Goal: Find contact information: Find contact information

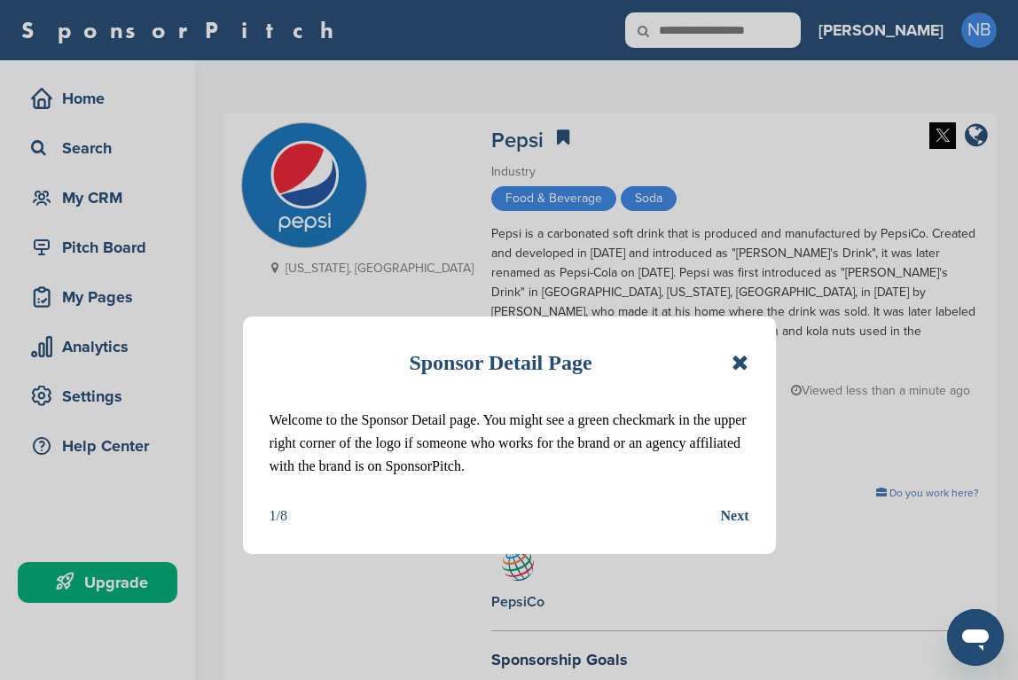
click at [739, 511] on div "Next" at bounding box center [735, 515] width 28 height 23
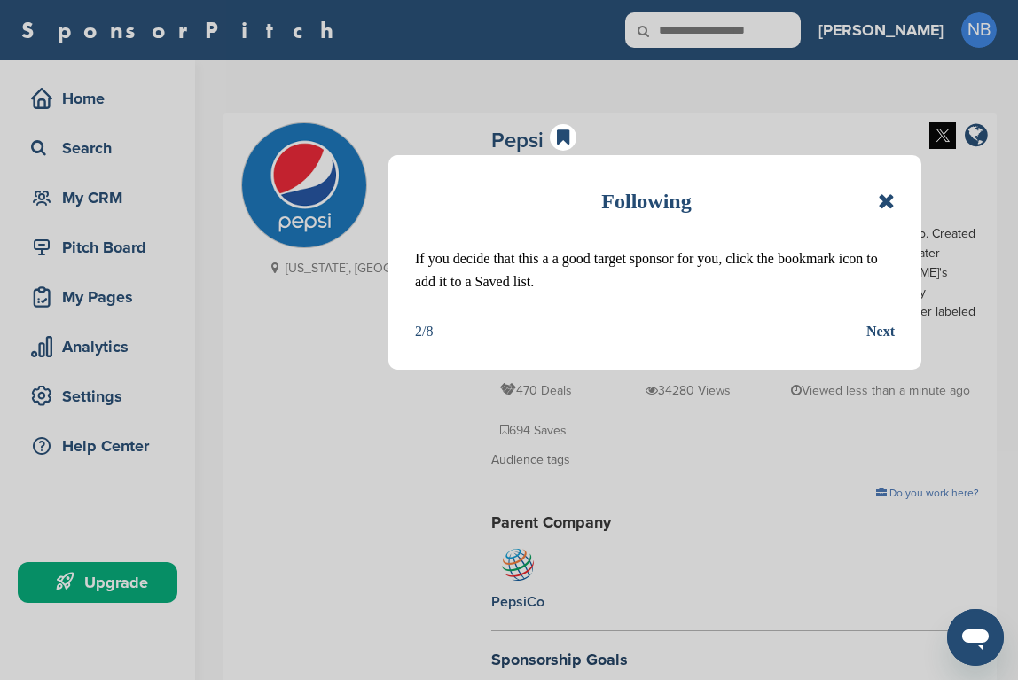
click at [885, 329] on div "Next" at bounding box center [880, 331] width 28 height 23
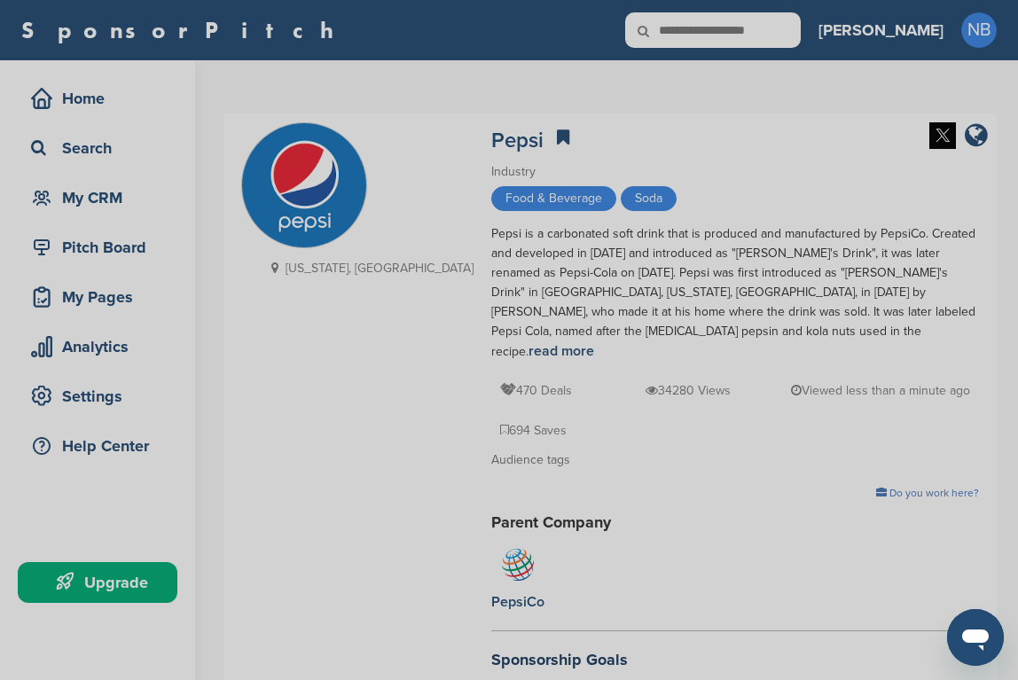
click at [566, 257] on div "Detail tabs Helpful tabs to check out are People, Key Markets, Competitors, Age…" at bounding box center [509, 340] width 1018 height 680
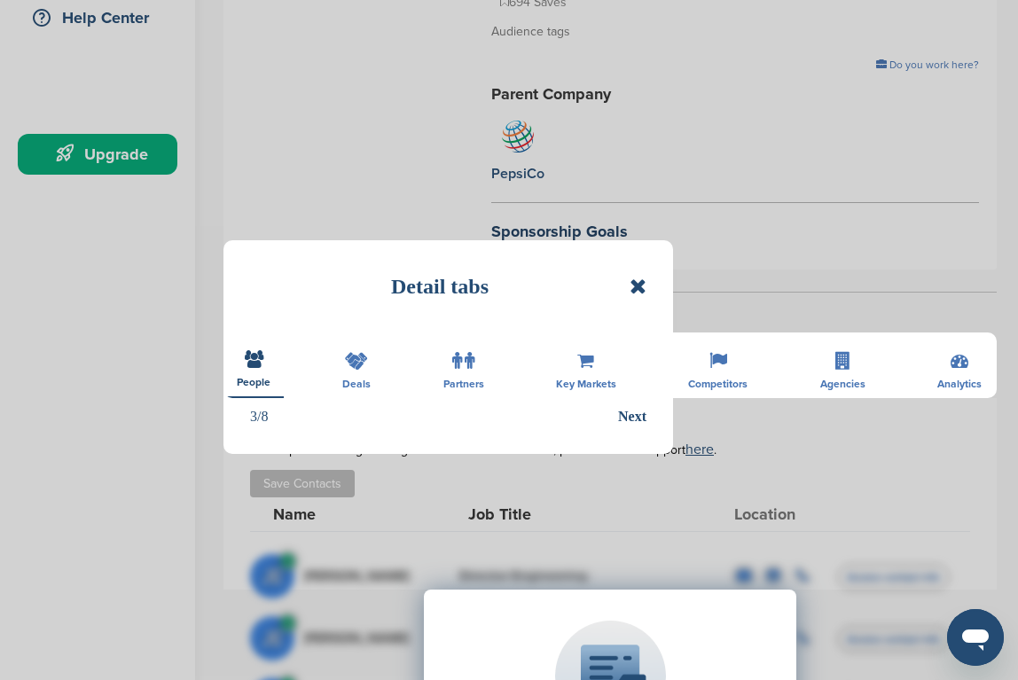
scroll to position [550, 0]
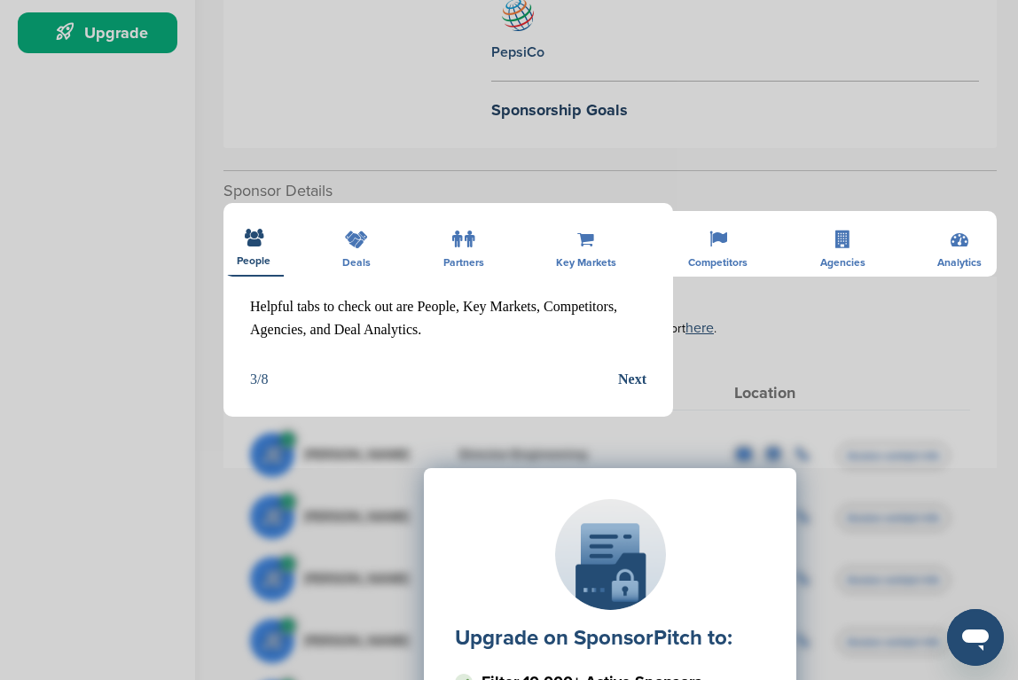
click at [632, 424] on div "Upgrade on SponsorPitch to: Filter 10,000+ Active Sponsors Unlock Unique Sponso…" at bounding box center [610, 645] width 720 height 443
click at [630, 424] on div "Upgrade on SponsorPitch to: Filter 10,000+ Active Sponsors Unlock Unique Sponso…" at bounding box center [610, 645] width 720 height 443
click at [631, 424] on div "Upgrade on SponsorPitch to: Filter 10,000+ Active Sponsors Unlock Unique Sponso…" at bounding box center [610, 645] width 720 height 443
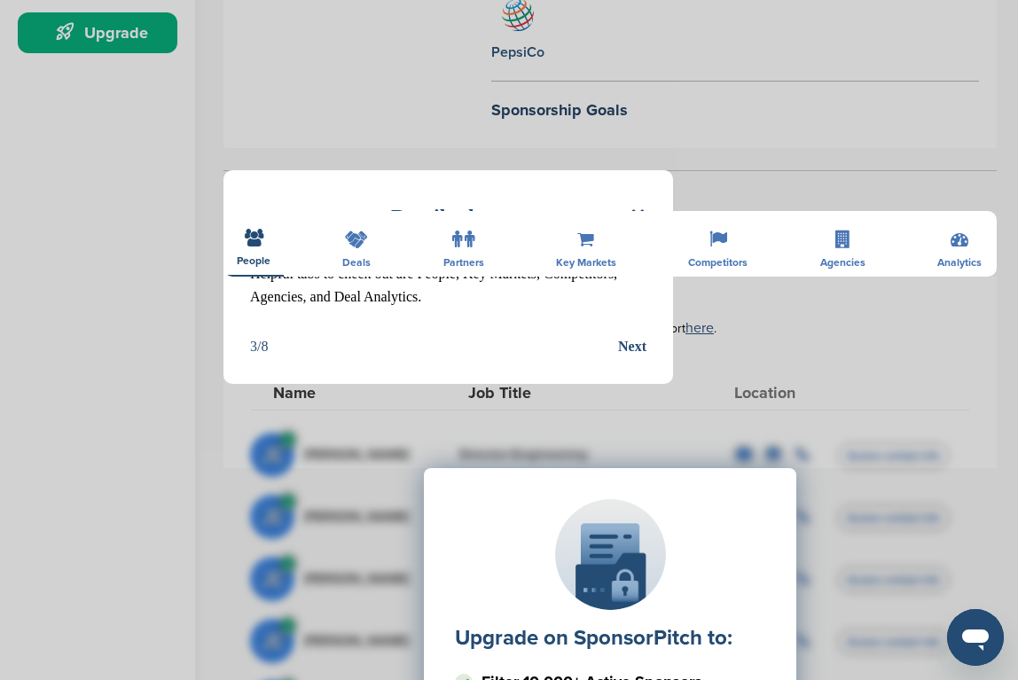
scroll to position [969, 0]
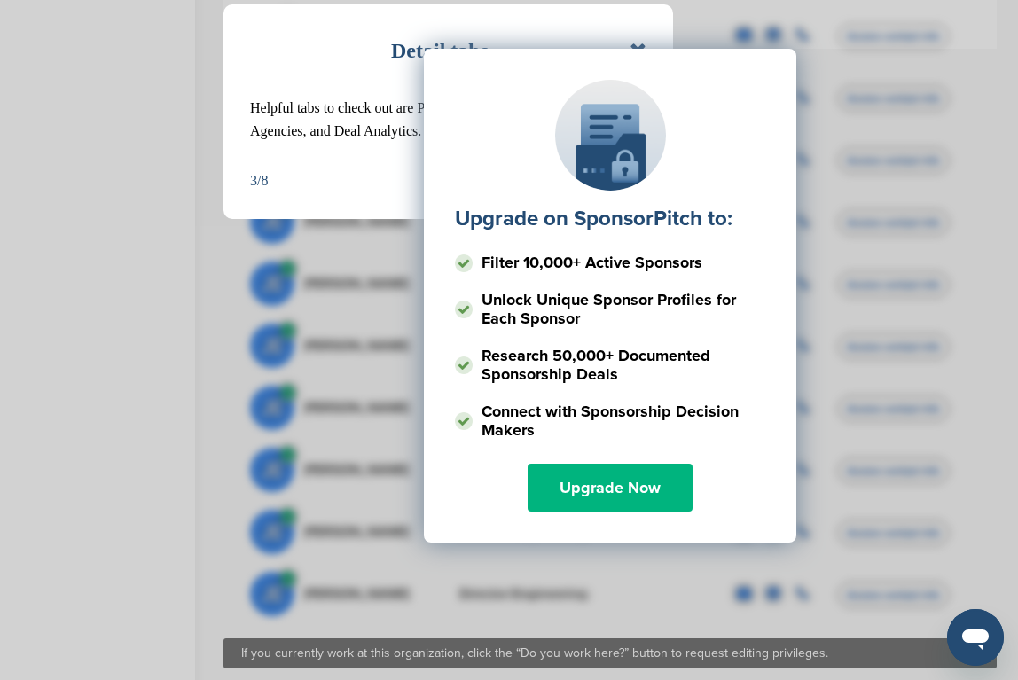
click at [629, 464] on link "Upgrade Now" at bounding box center [610, 488] width 165 height 48
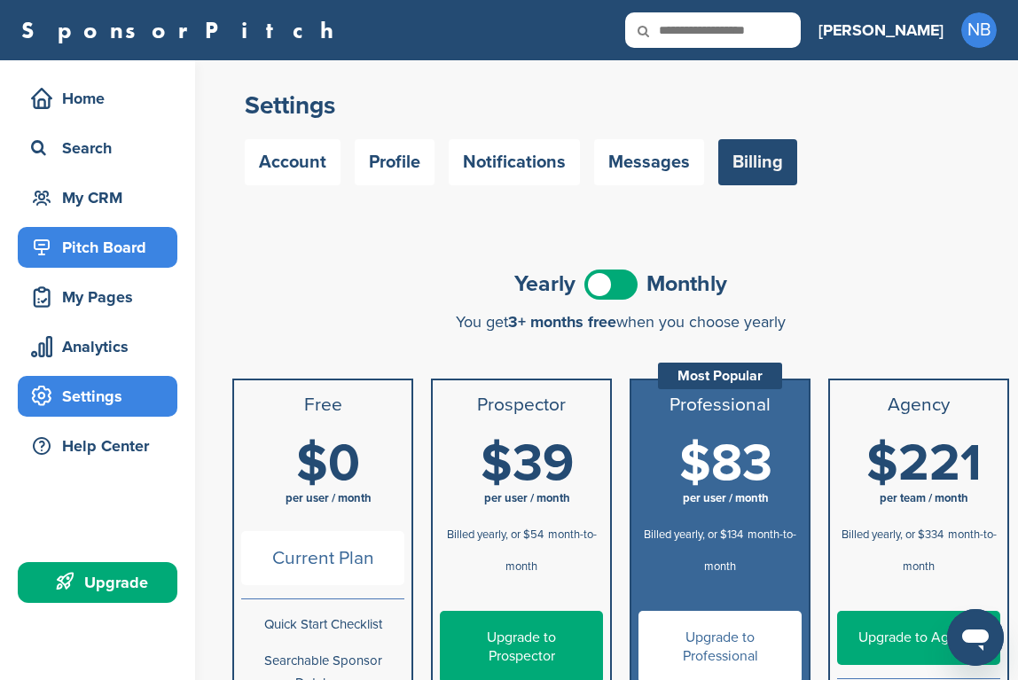
click at [128, 235] on div "Pitch Board" at bounding box center [102, 247] width 151 height 32
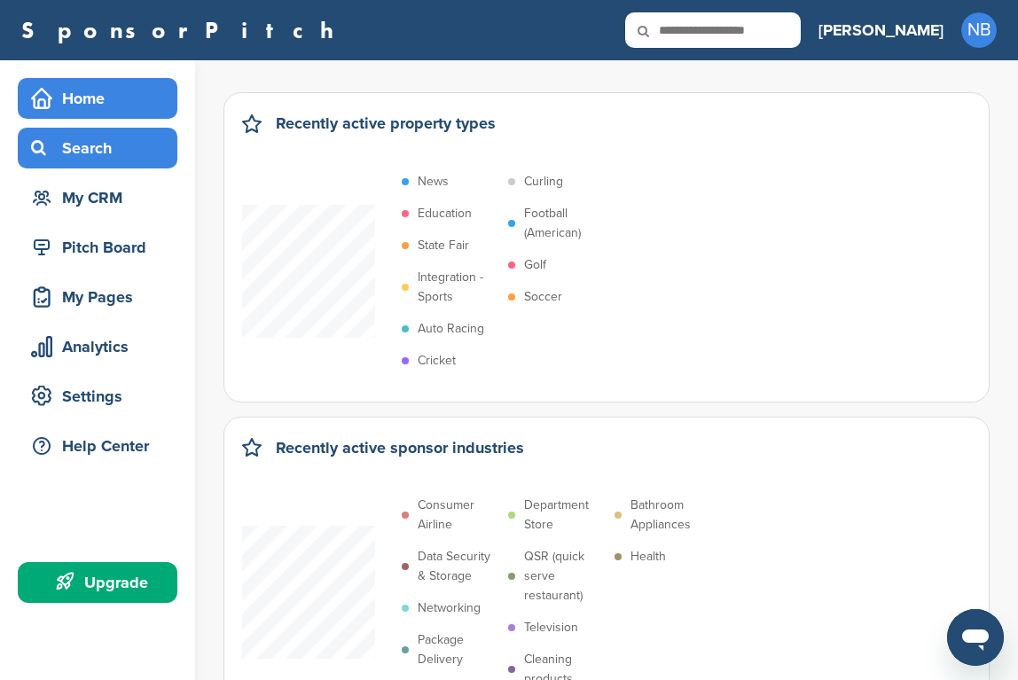
click at [118, 149] on div "Search" at bounding box center [102, 148] width 151 height 32
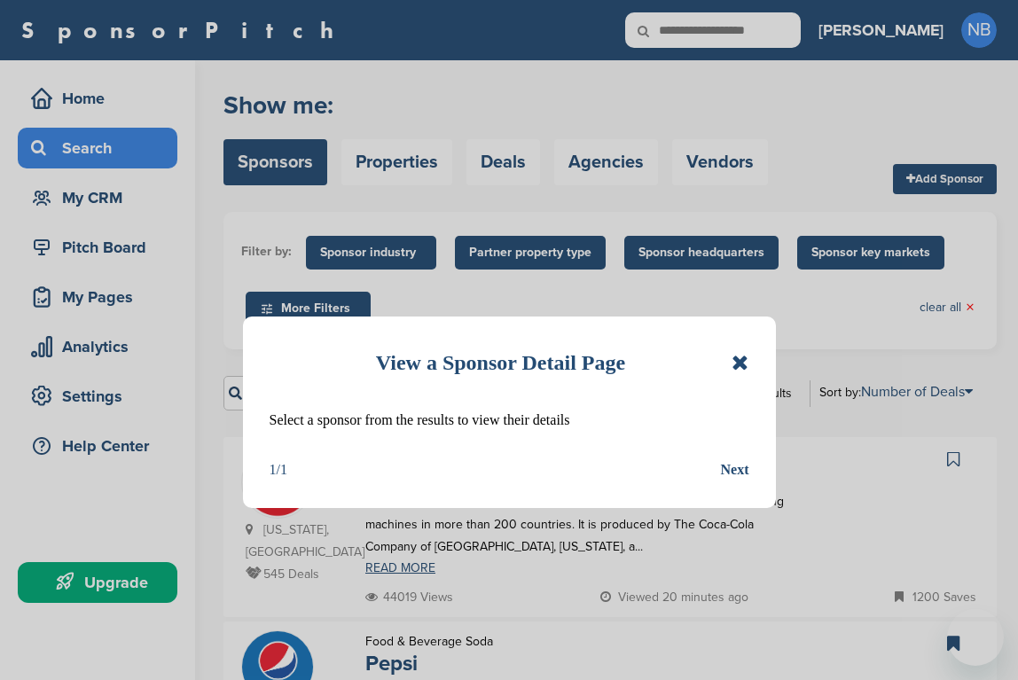
drag, startPoint x: 0, startPoint y: 0, endPoint x: 741, endPoint y: 358, distance: 823.2
click at [737, 467] on div "Next" at bounding box center [735, 469] width 28 height 23
click at [736, 470] on div "Food & Beverage Soda Coca-Cola Coca-Cola is a carbonated soft drink sold in sto…" at bounding box center [584, 516] width 473 height 140
click at [741, 358] on form "Filter by: Sponsor industry Sponsor Industry × Apparel, Clothing, & Fashion Acc…" at bounding box center [609, 318] width 773 height 212
click at [741, 365] on div "****** 13745 results Sort by: Number of Deals Sponsor Name Recently Added Numbe…" at bounding box center [609, 393] width 773 height 61
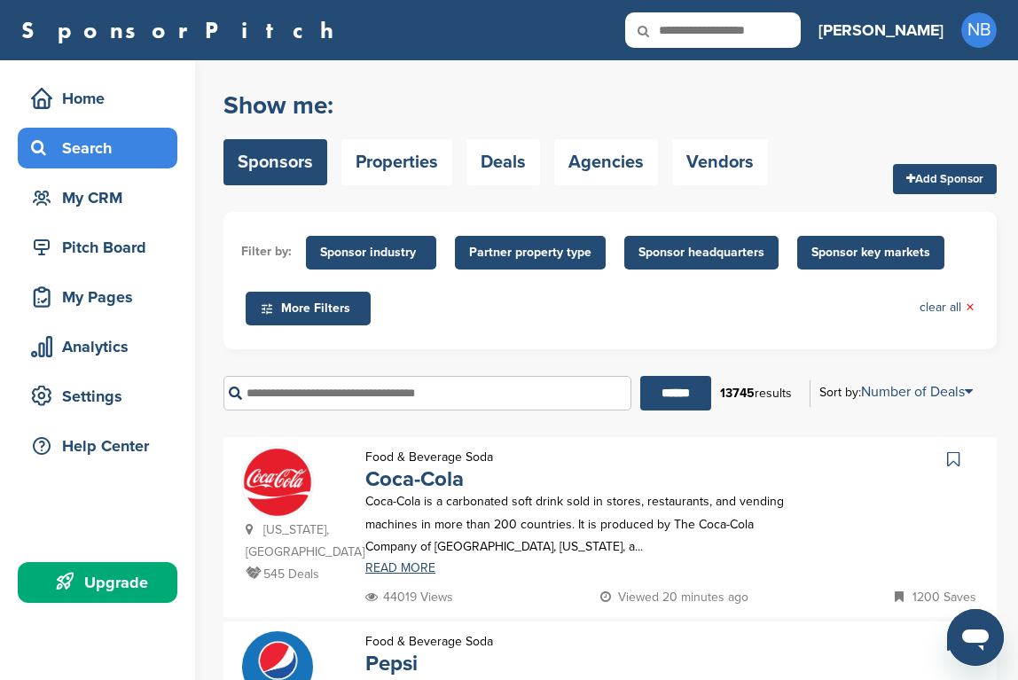
click at [741, 365] on div "****** 13745 results Sort by: Number of Deals Sponsor Name Recently Added Numbe…" at bounding box center [609, 393] width 773 height 61
click at [747, 365] on div "****** 13745 results Sort by: Number of Deals Sponsor Name Recently Added Numbe…" at bounding box center [609, 393] width 773 height 61
click at [729, 468] on div "Food & Beverage Soda Coca-Cola Coca-Cola is a carbonated soft drink sold in sto…" at bounding box center [584, 516] width 473 height 140
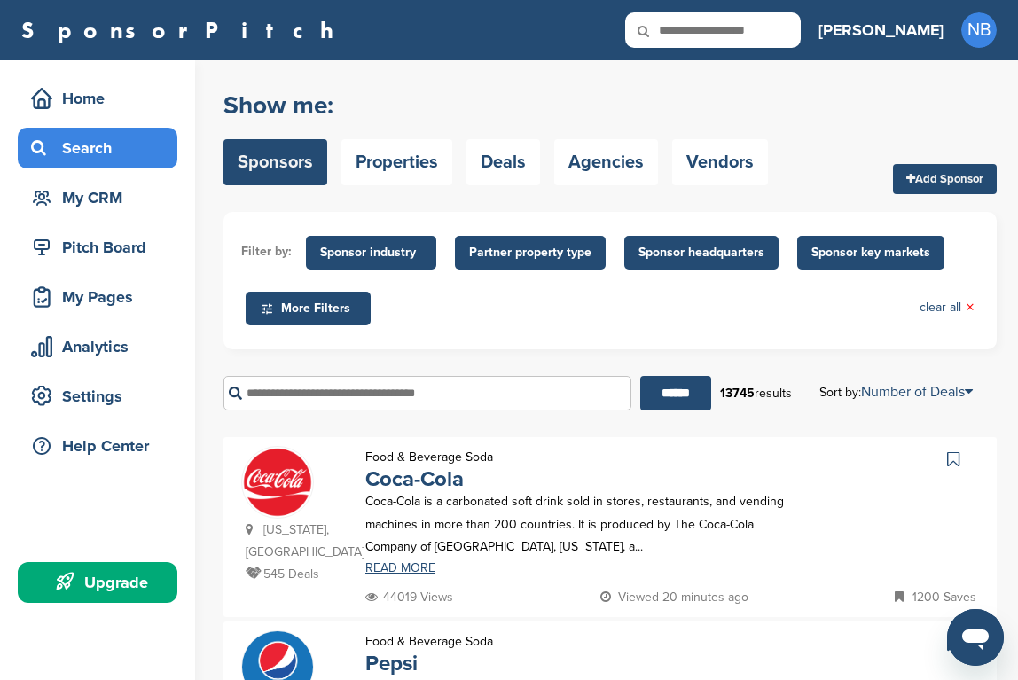
click at [729, 468] on div "Food & Beverage Soda Coca-Cola Coca-Cola is a carbonated soft drink sold in sto…" at bounding box center [584, 516] width 473 height 140
click at [856, 119] on div "Show me: Sponsors Properties Deals Agencies Vendors Add Sponsor" at bounding box center [609, 138] width 773 height 113
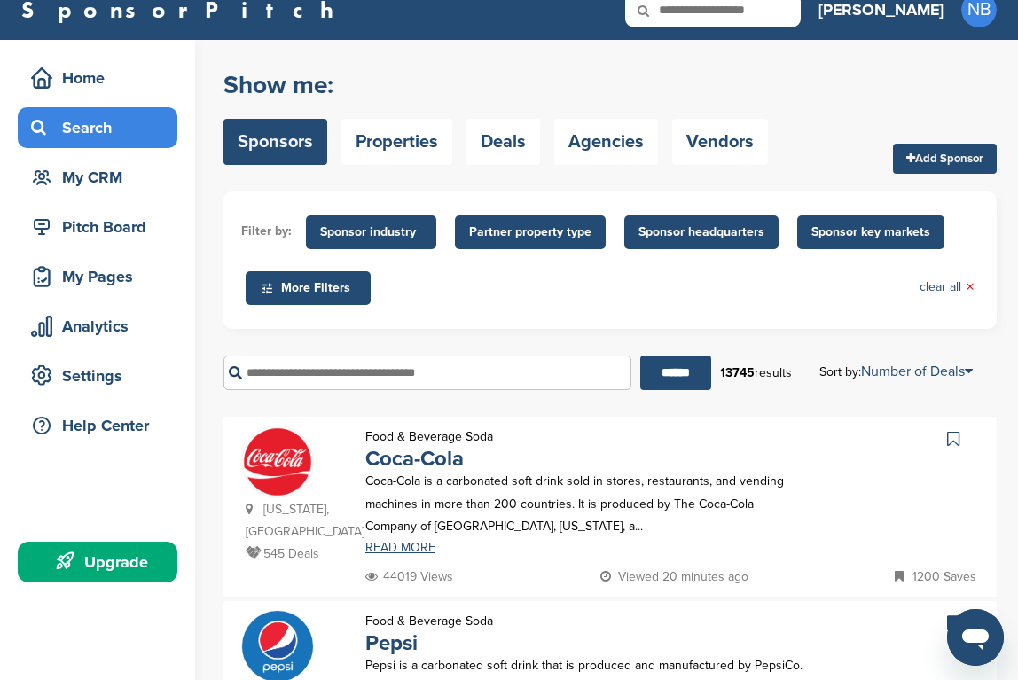
scroll to position [20, 0]
click at [826, 239] on span "Sponsor key markets" at bounding box center [870, 233] width 119 height 20
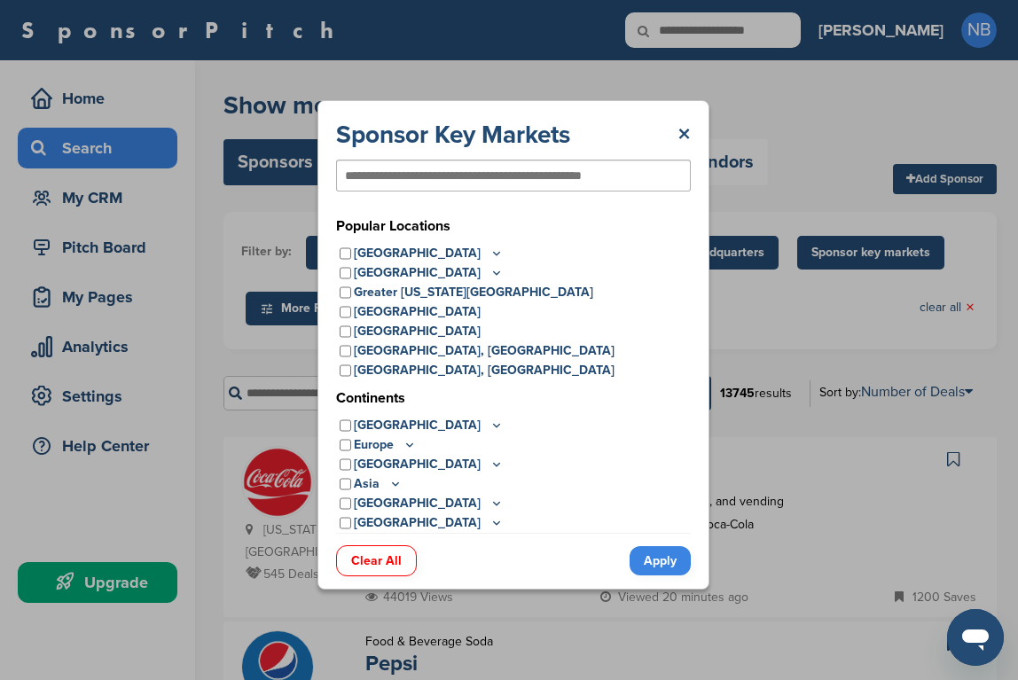
scroll to position [0, 0]
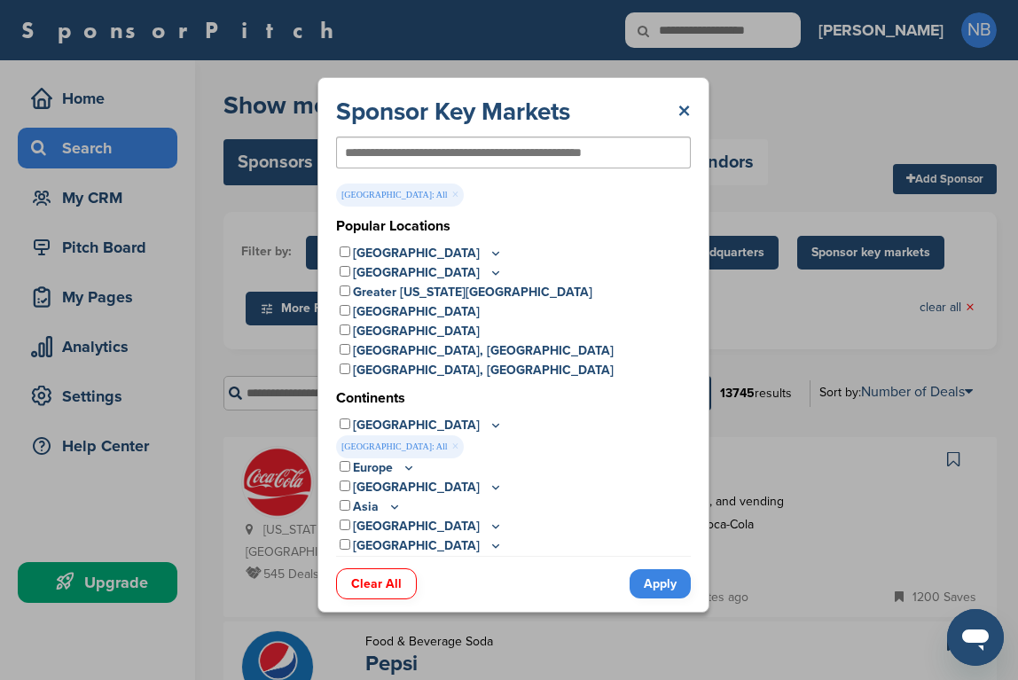
click at [685, 109] on link "×" at bounding box center [683, 112] width 13 height 32
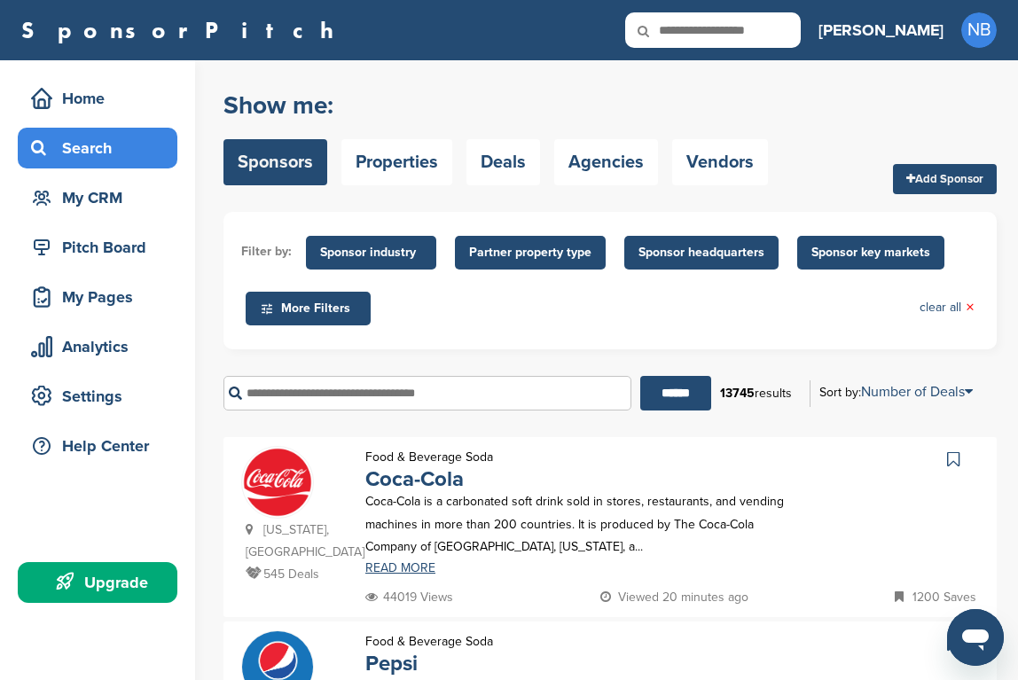
click at [529, 258] on span "Partner property type" at bounding box center [530, 253] width 122 height 20
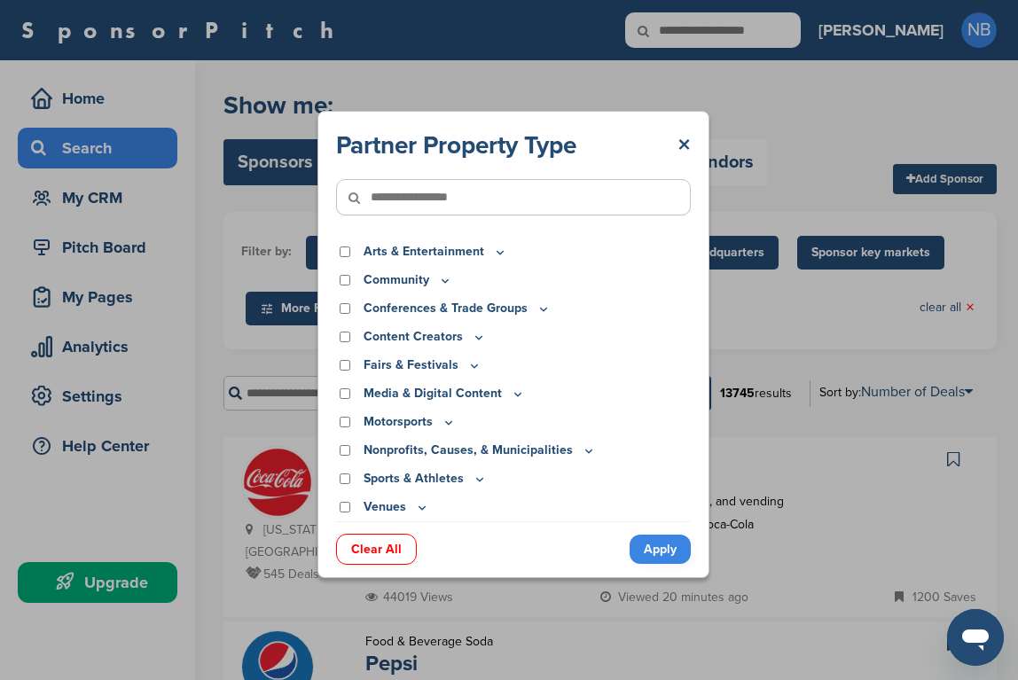
click at [473, 477] on icon at bounding box center [480, 479] width 14 height 15
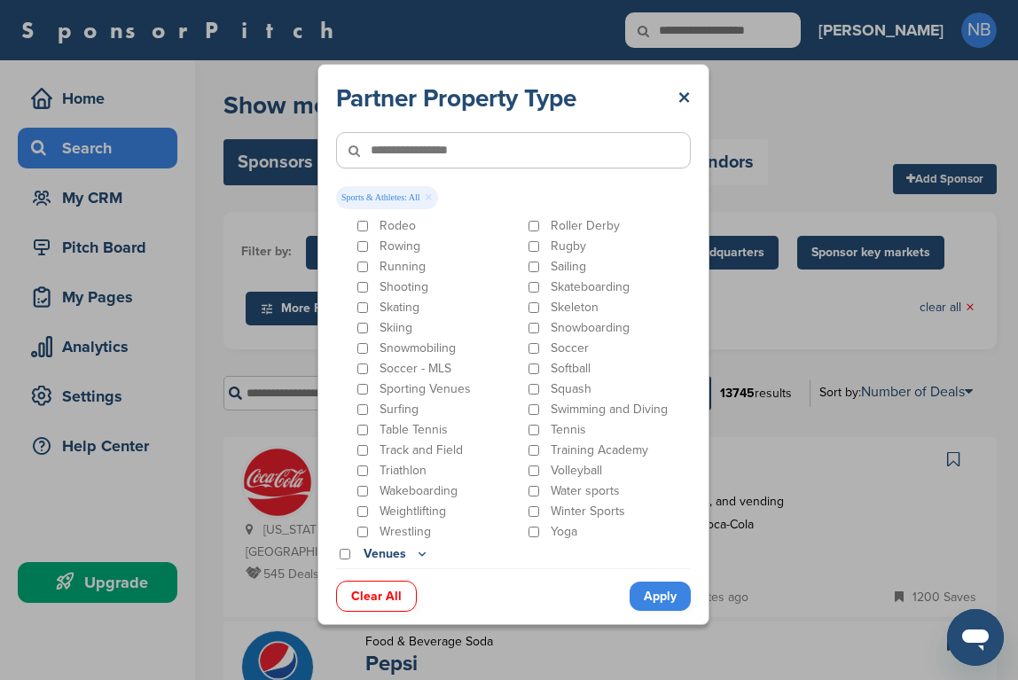
scroll to position [954, 0]
click at [645, 605] on link "Apply" at bounding box center [659, 596] width 61 height 29
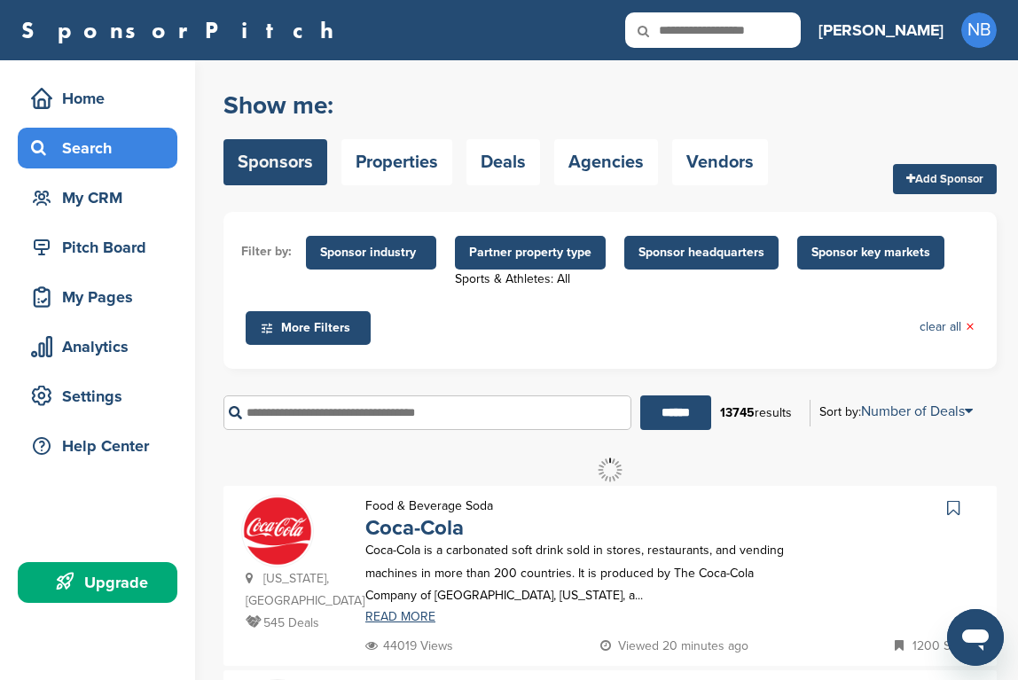
click at [374, 250] on span "Sponsor industry" at bounding box center [371, 253] width 102 height 20
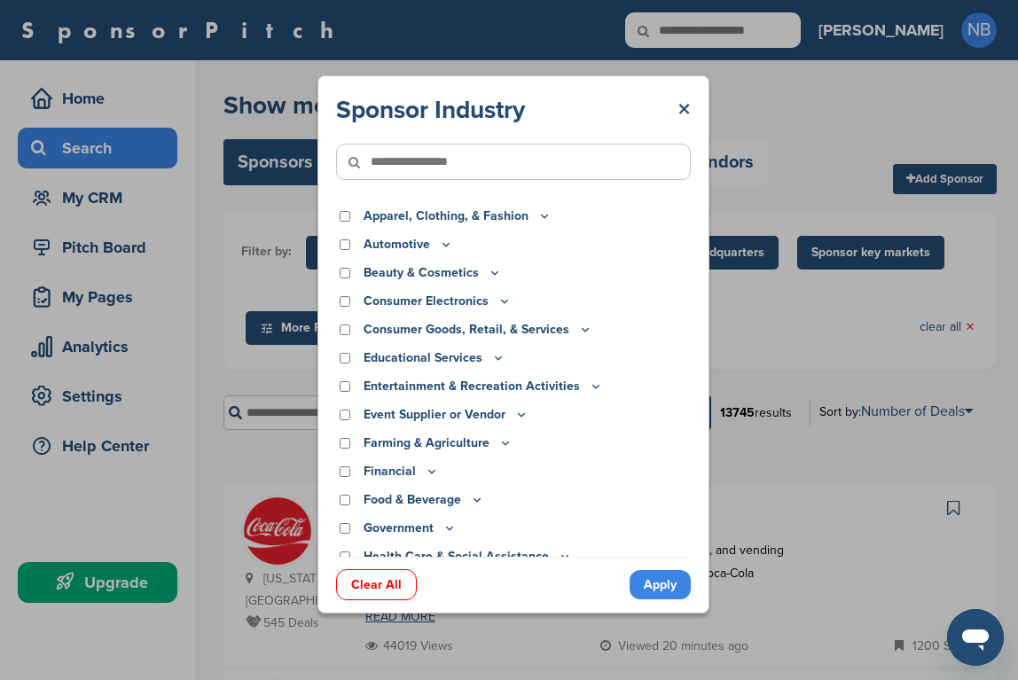
click at [687, 106] on link "×" at bounding box center [683, 110] width 13 height 32
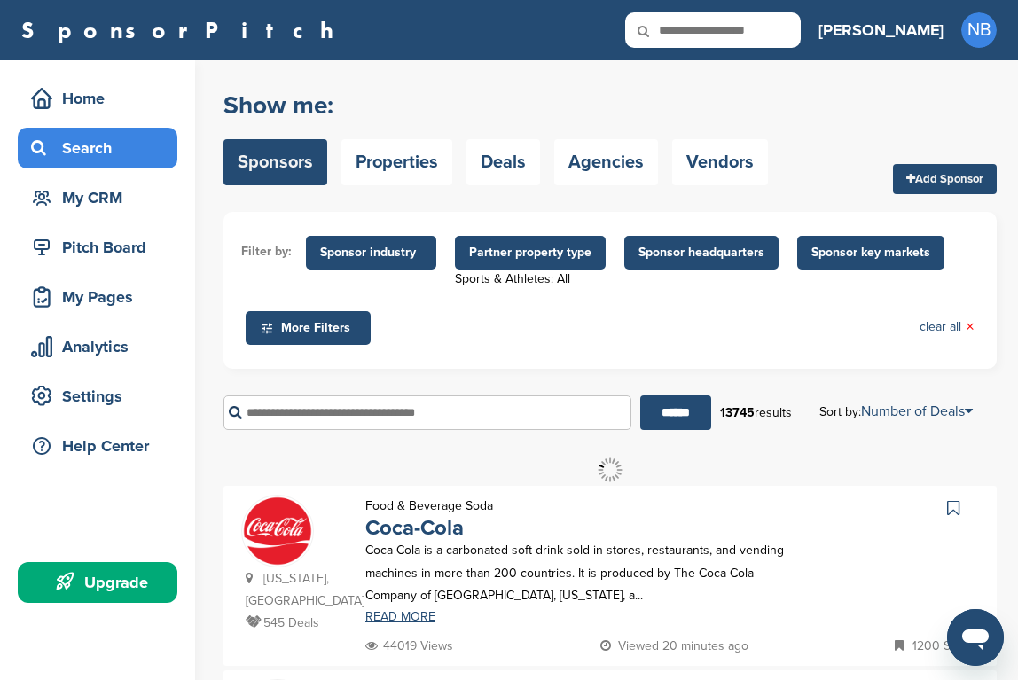
click at [346, 335] on span "More Filters" at bounding box center [311, 328] width 102 height 20
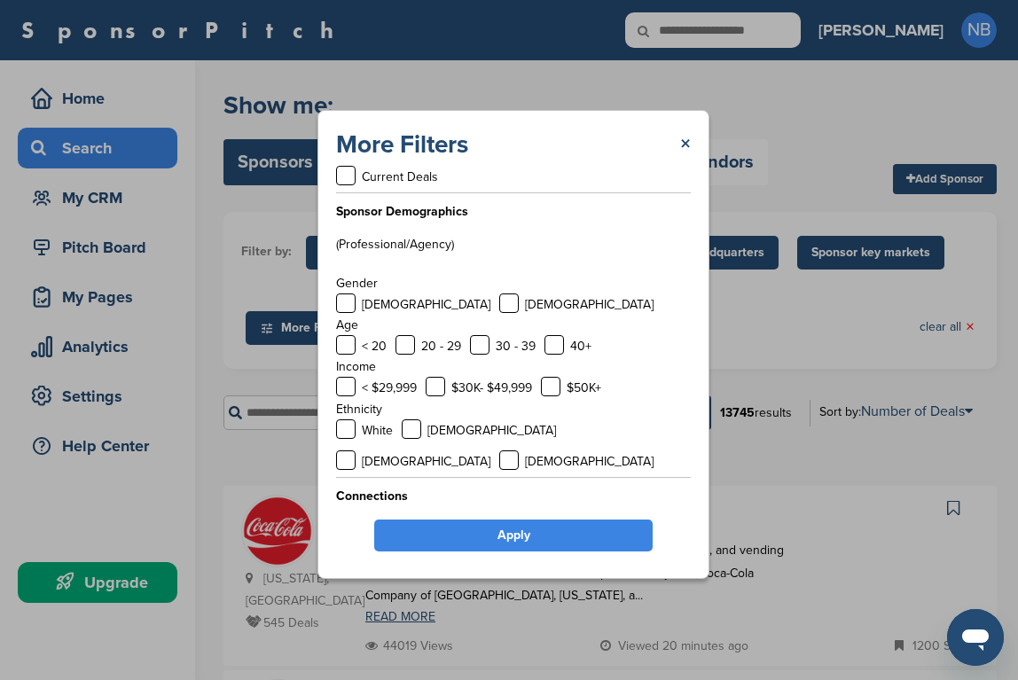
scroll to position [36, 0]
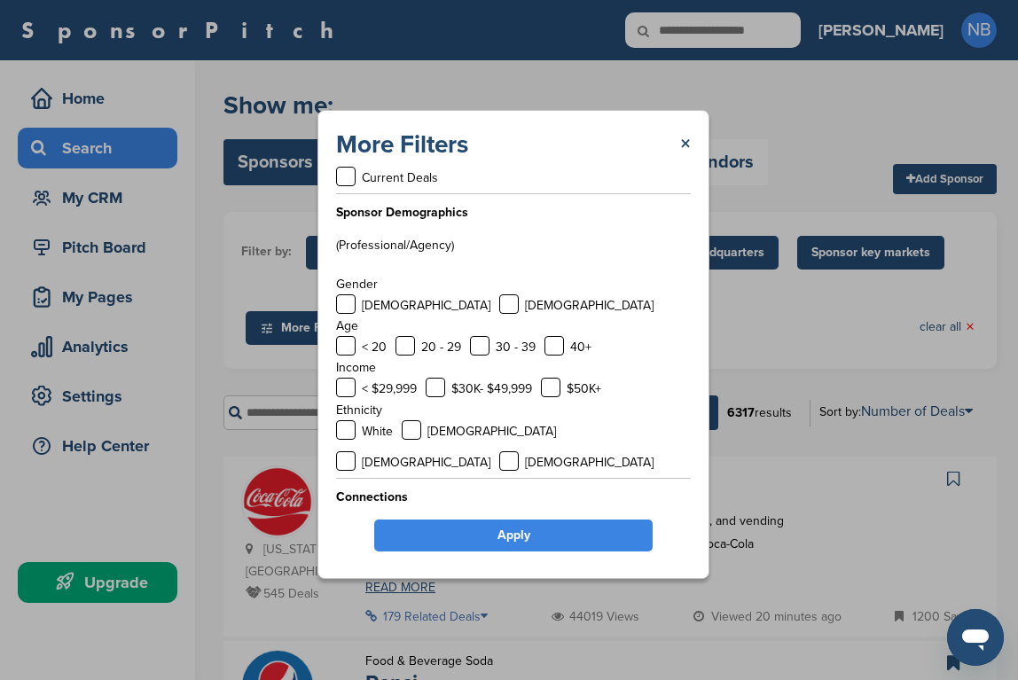
click at [425, 520] on label at bounding box center [428, 530] width 20 height 20
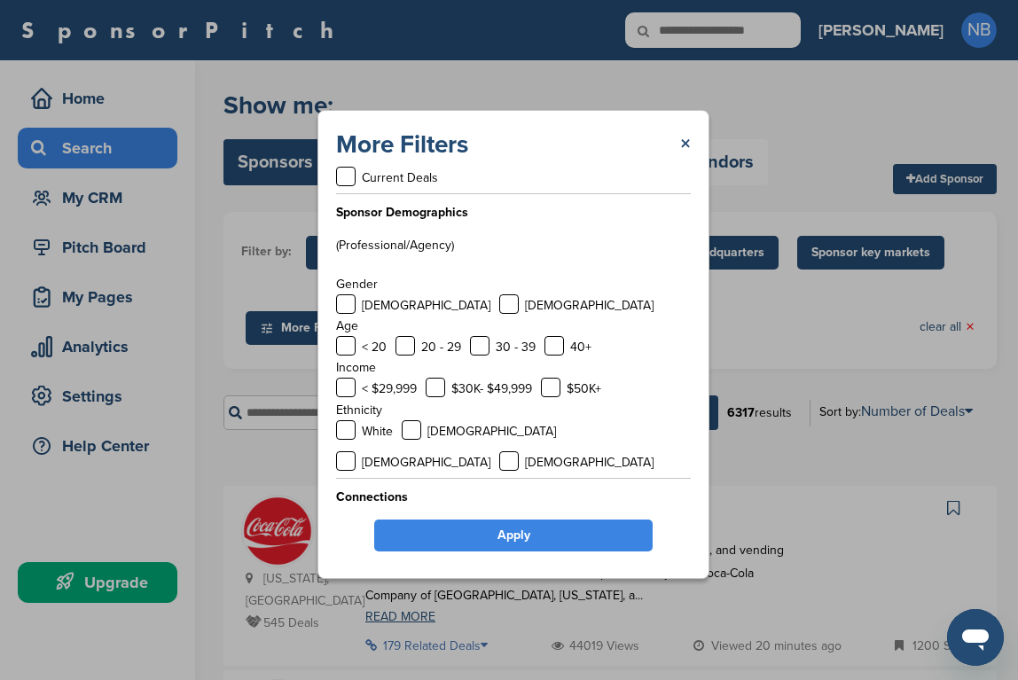
click at [349, 520] on label at bounding box center [346, 530] width 20 height 20
click at [470, 536] on link "Apply" at bounding box center [513, 536] width 278 height 32
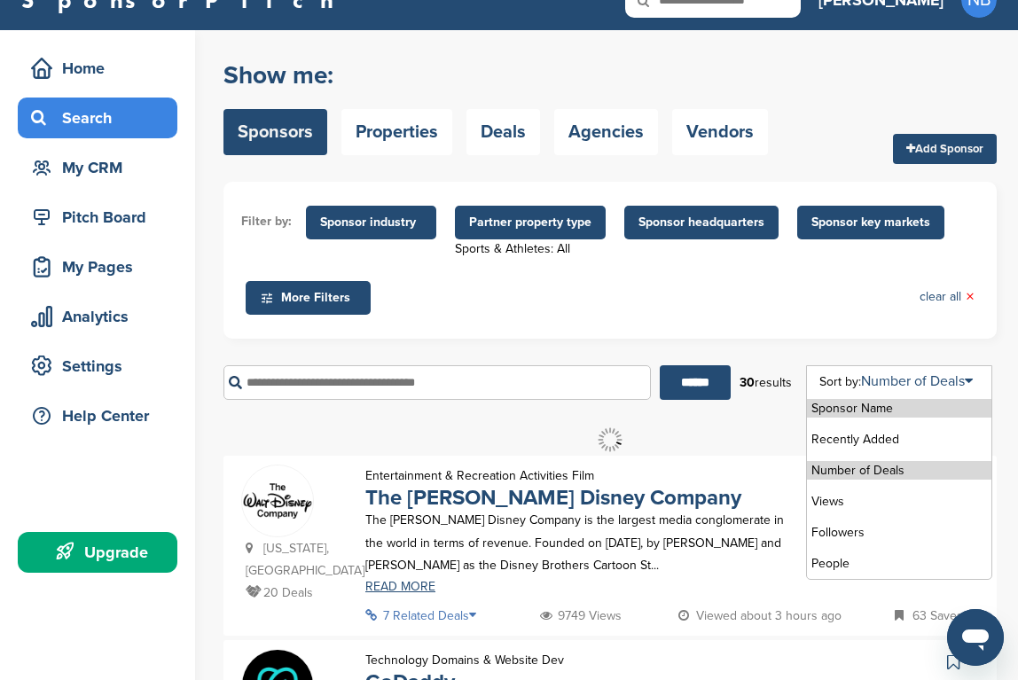
scroll to position [0, 0]
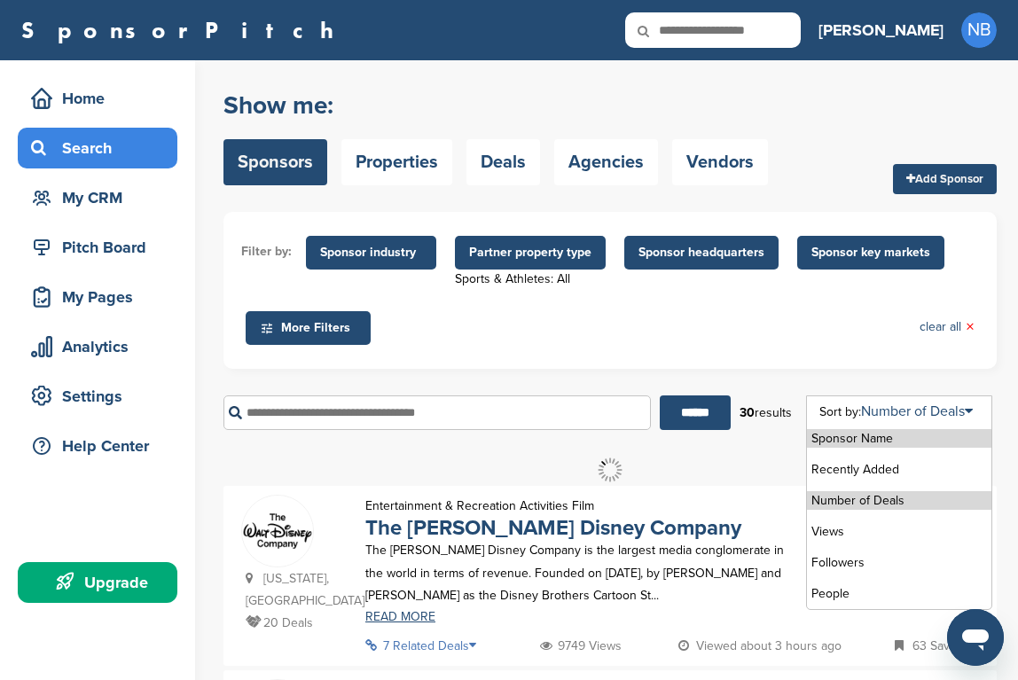
click at [864, 499] on li "Number of Deals" at bounding box center [899, 500] width 184 height 19
click at [862, 505] on li "Number of Deals" at bounding box center [899, 500] width 184 height 19
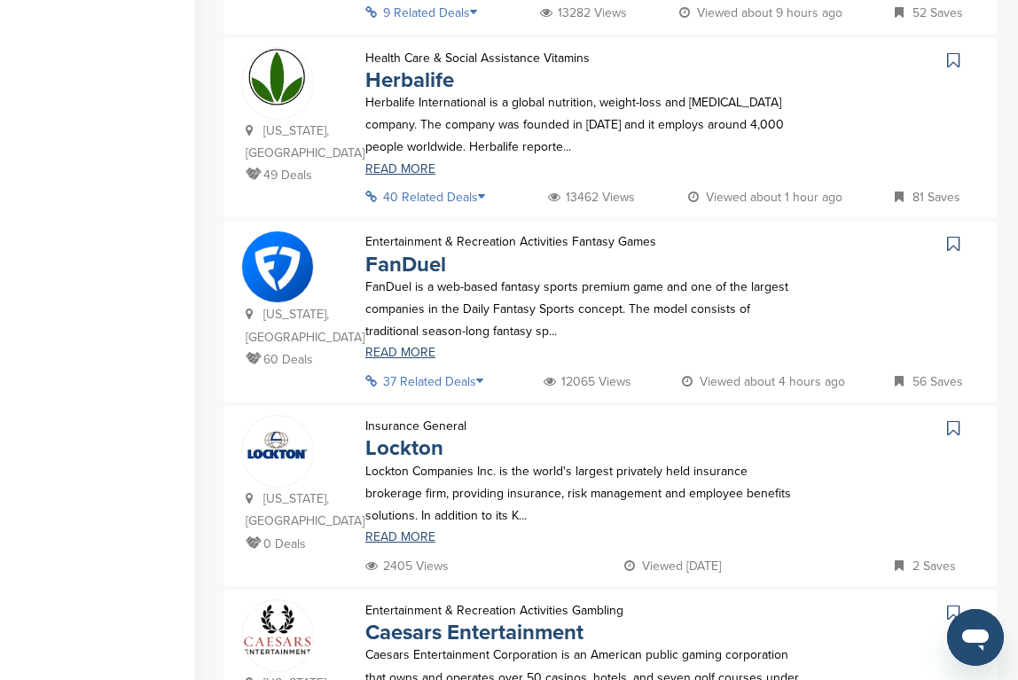
scroll to position [815, 0]
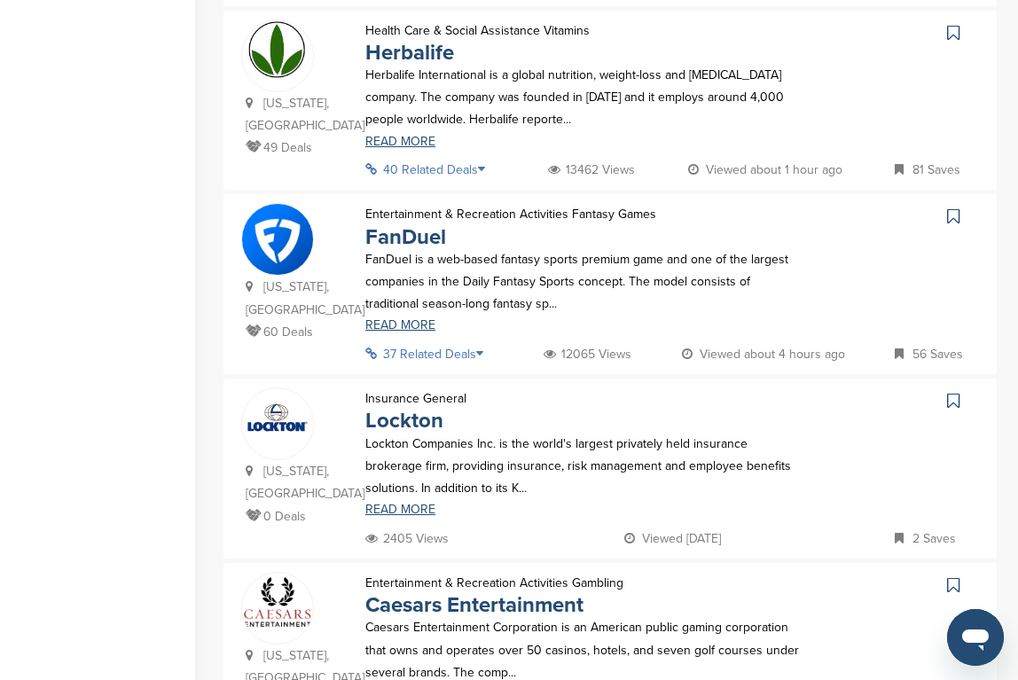
click at [485, 348] on icon at bounding box center [485, 354] width 18 height 12
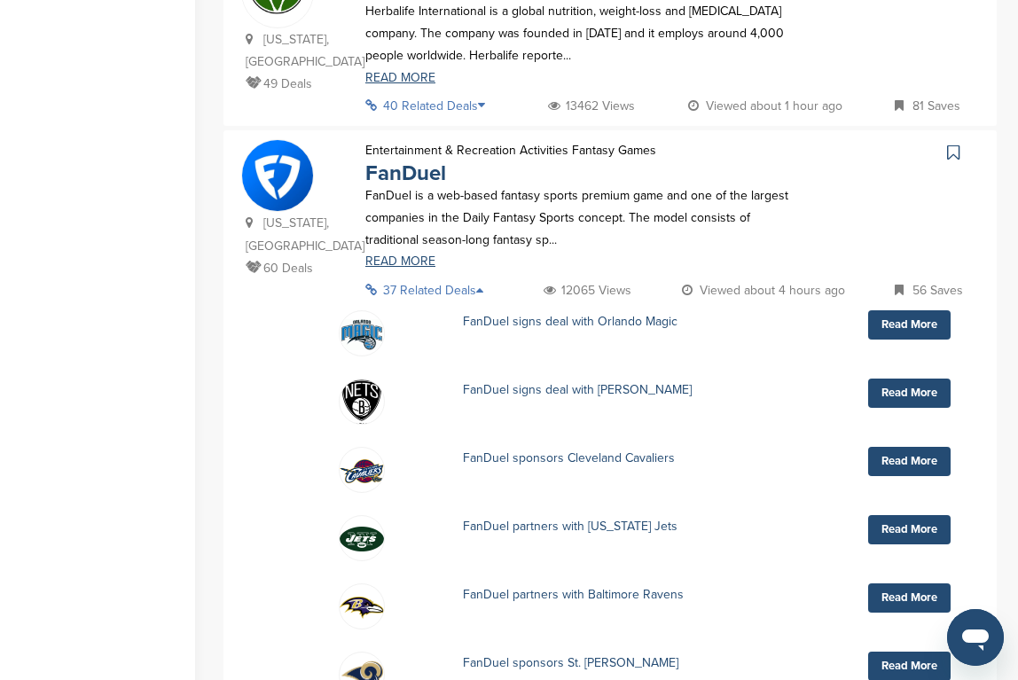
scroll to position [813, 0]
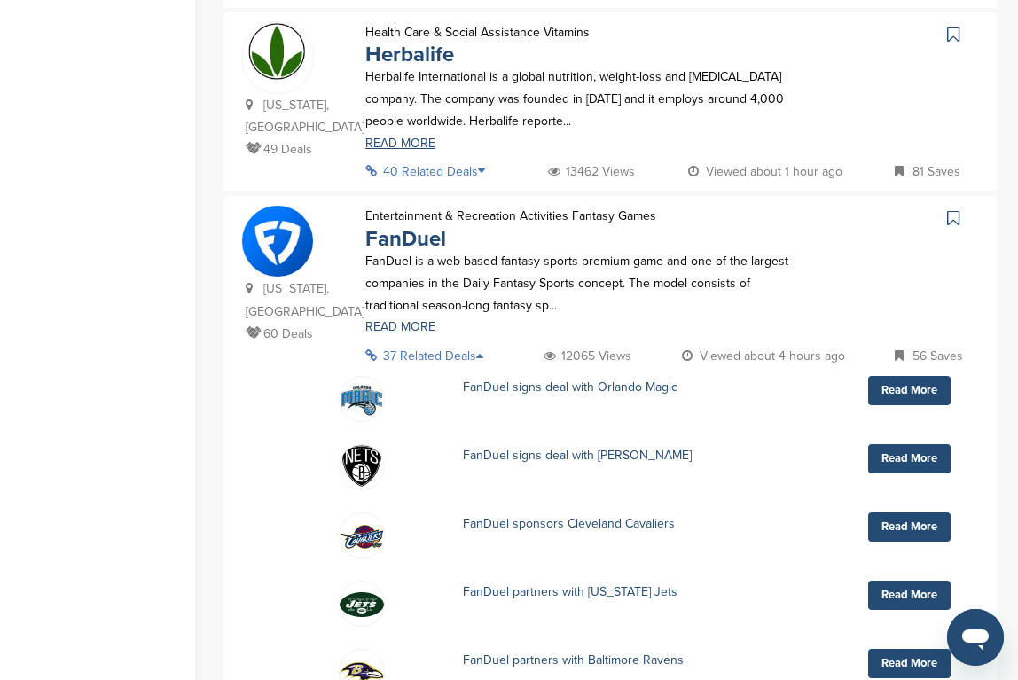
click at [477, 345] on p "37 Related Deals" at bounding box center [429, 356] width 129 height 22
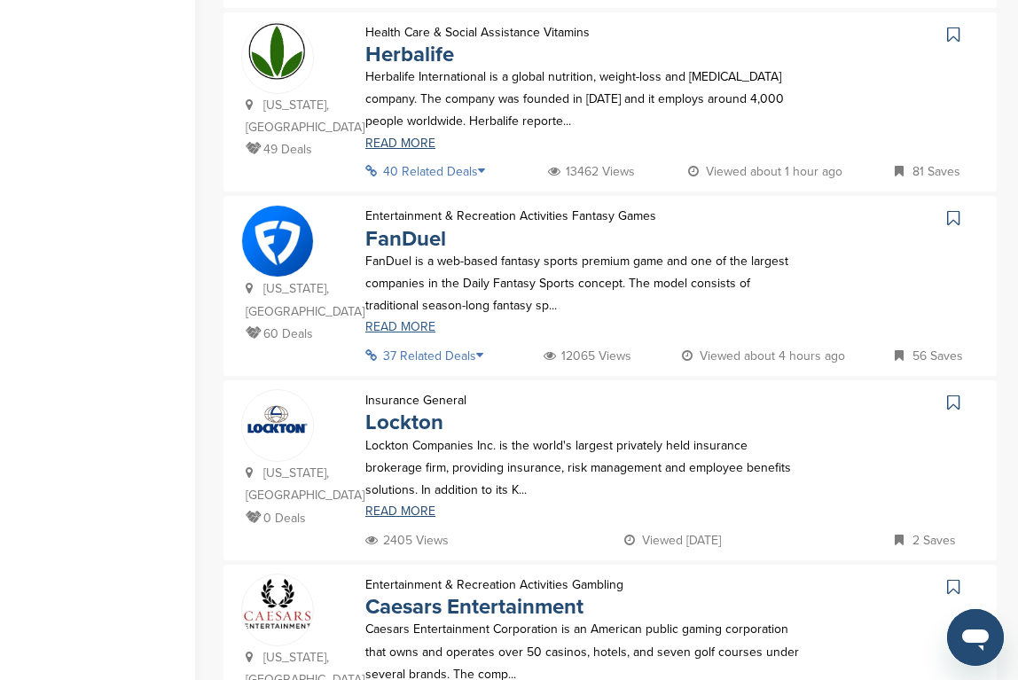
click at [405, 321] on link "READ MORE" at bounding box center [584, 327] width 438 height 12
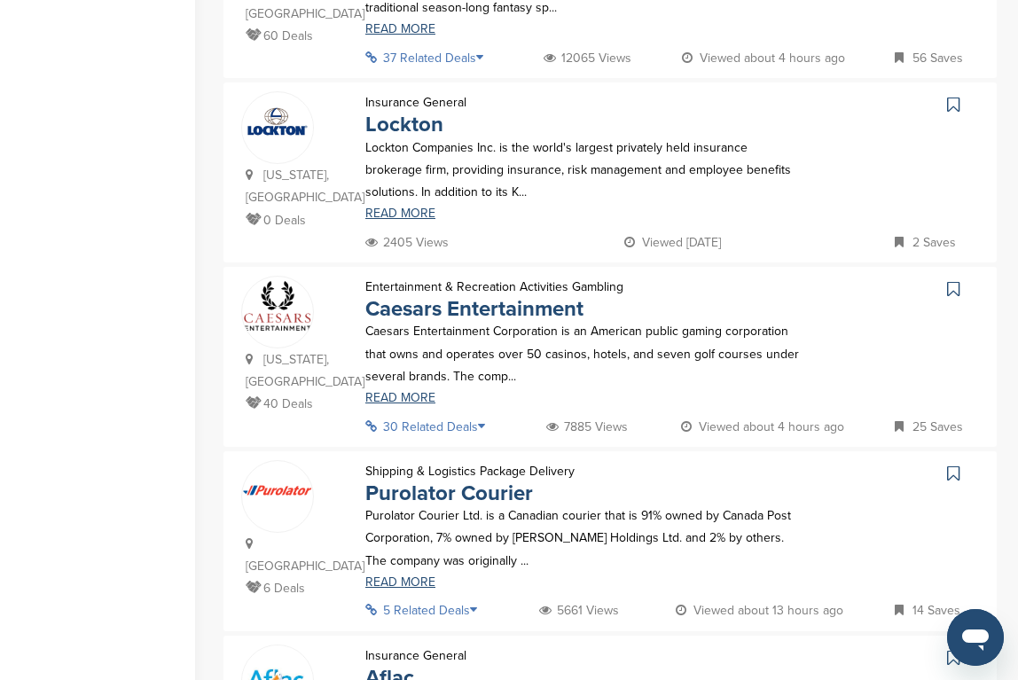
scroll to position [1262, 0]
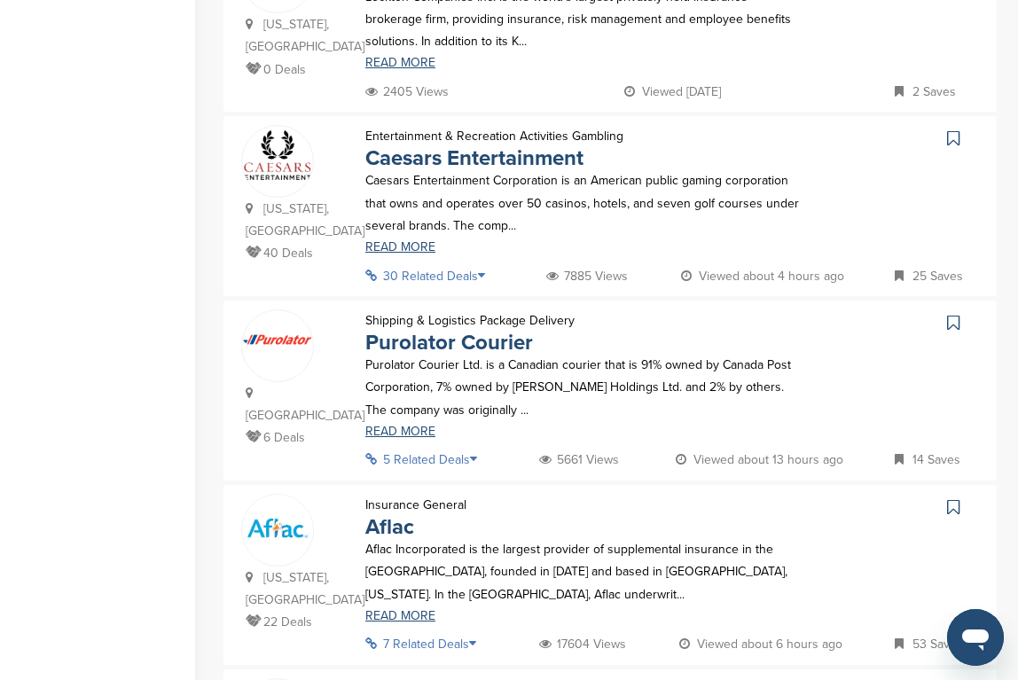
click at [480, 453] on icon at bounding box center [479, 459] width 18 height 12
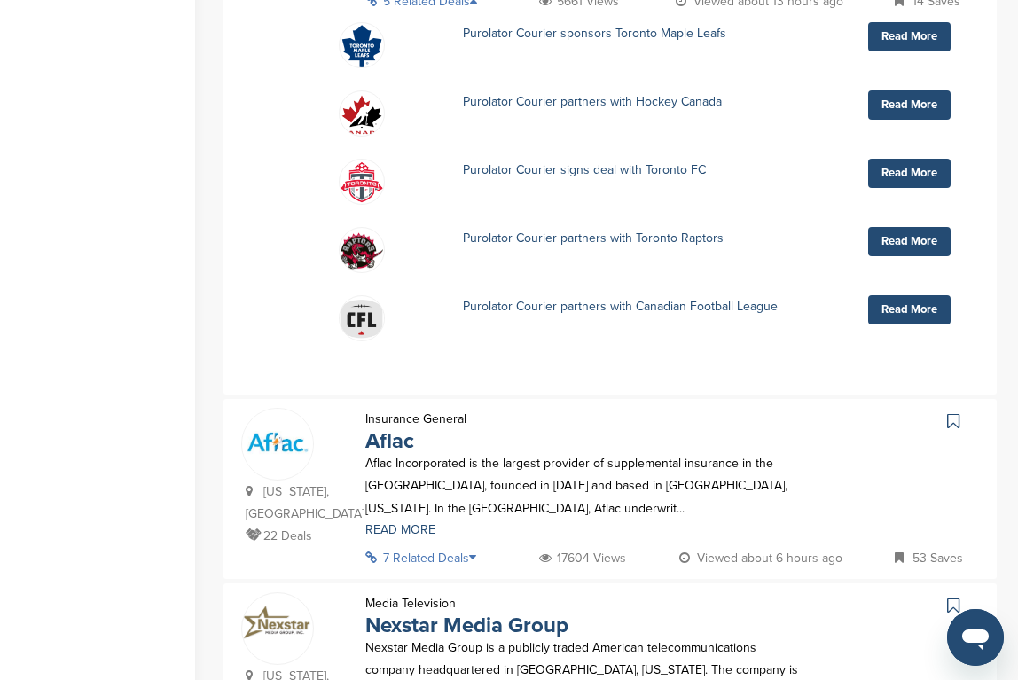
scroll to position [1804, 0]
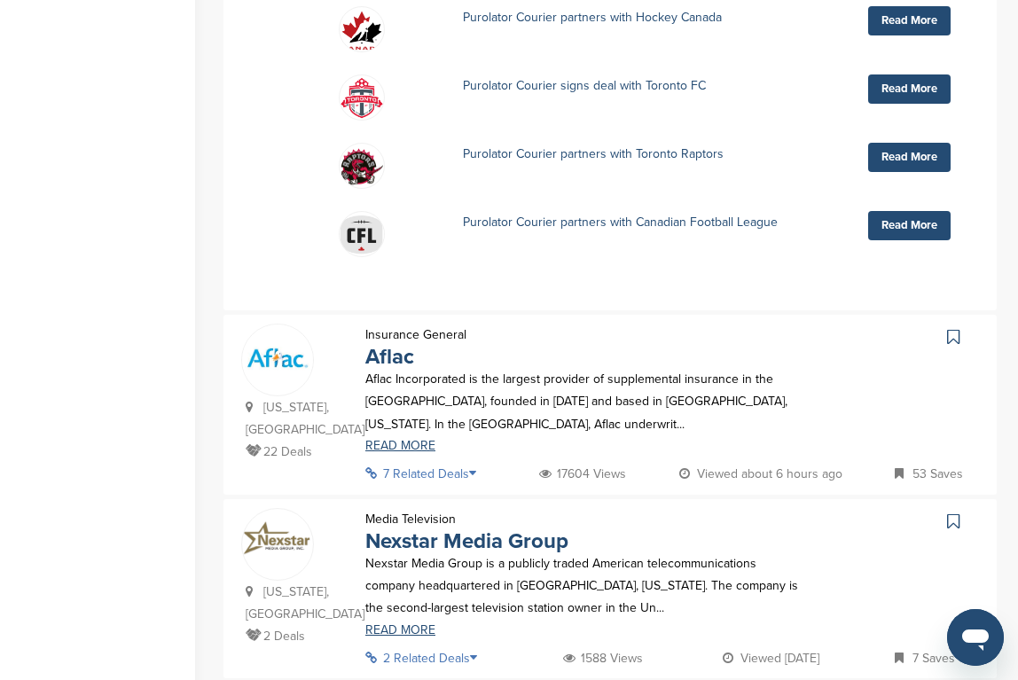
click at [472, 463] on p "7 Related Deals" at bounding box center [425, 474] width 121 height 22
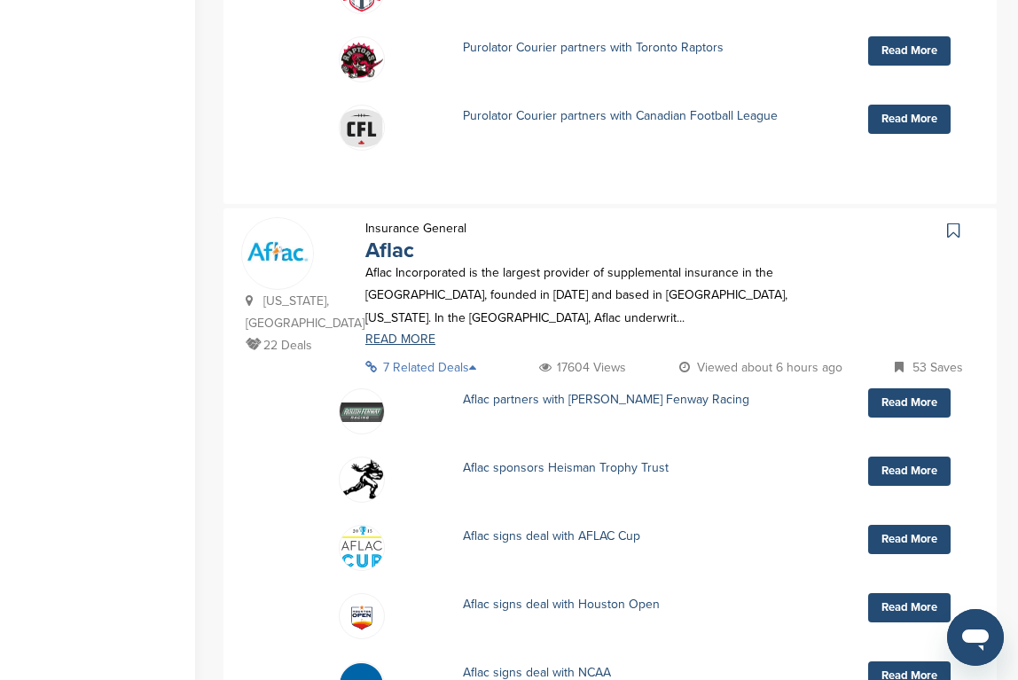
scroll to position [1903, 0]
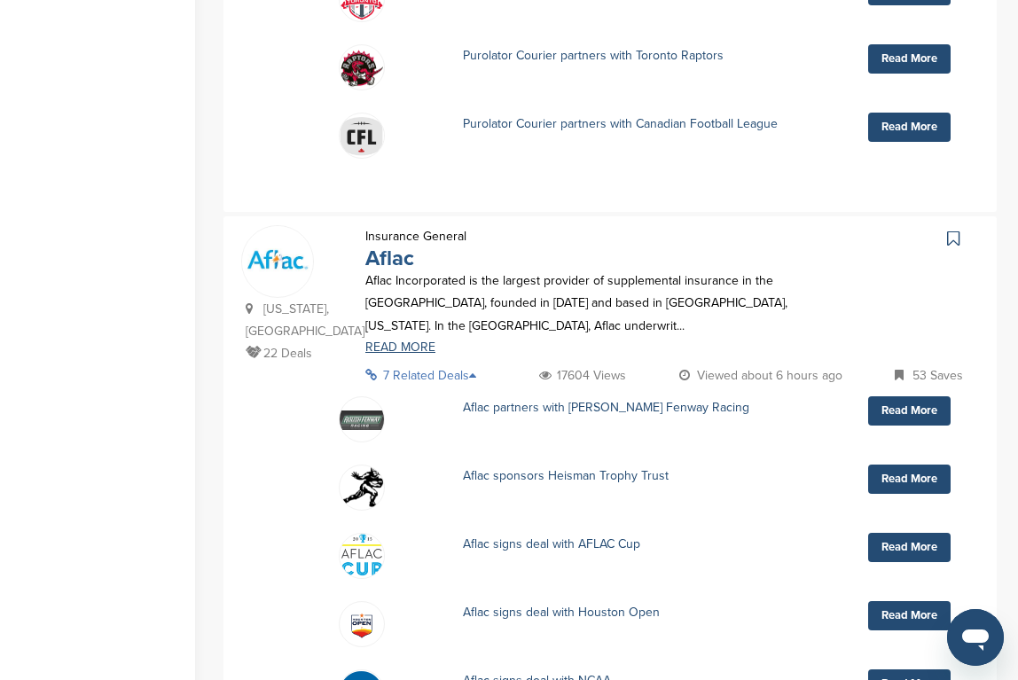
click at [387, 246] on link "Aflac" at bounding box center [389, 259] width 49 height 26
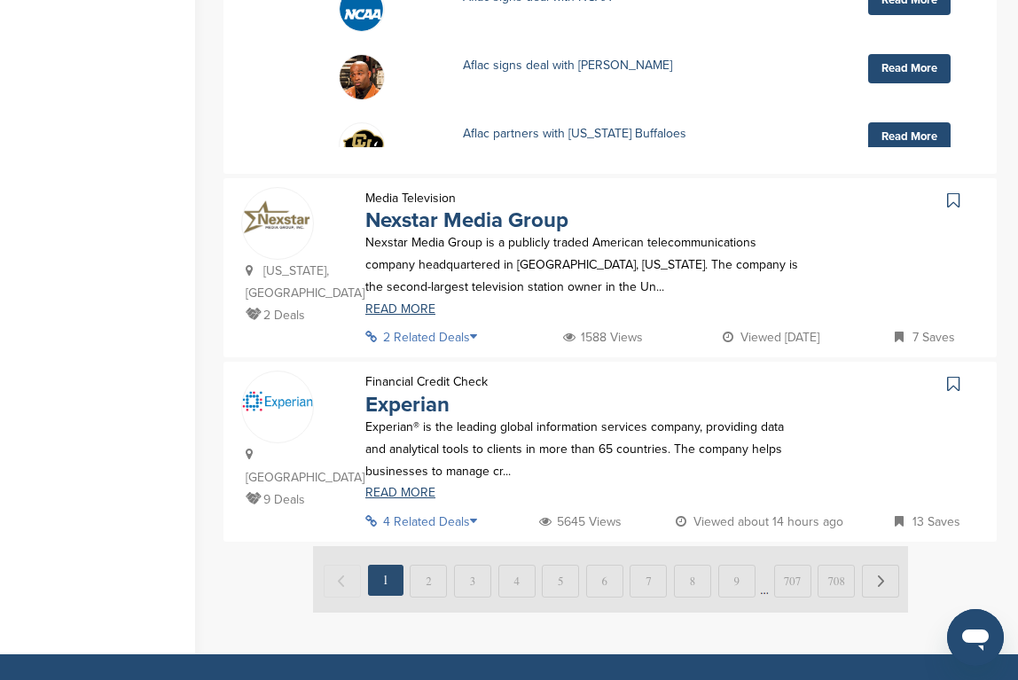
scroll to position [2700, 0]
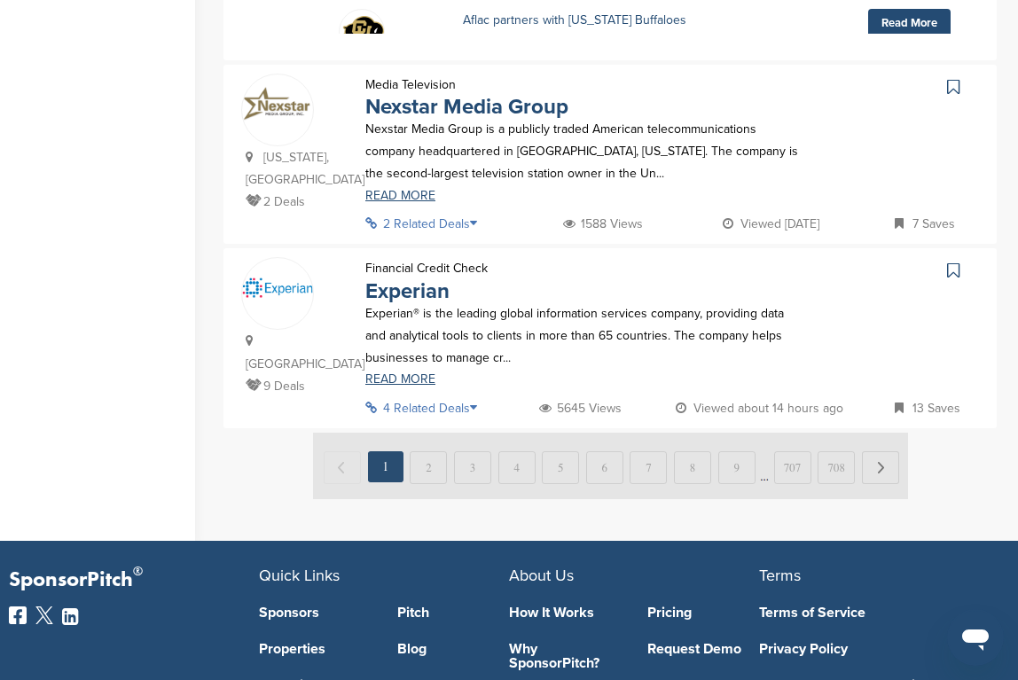
click at [434, 433] on img at bounding box center [610, 466] width 595 height 66
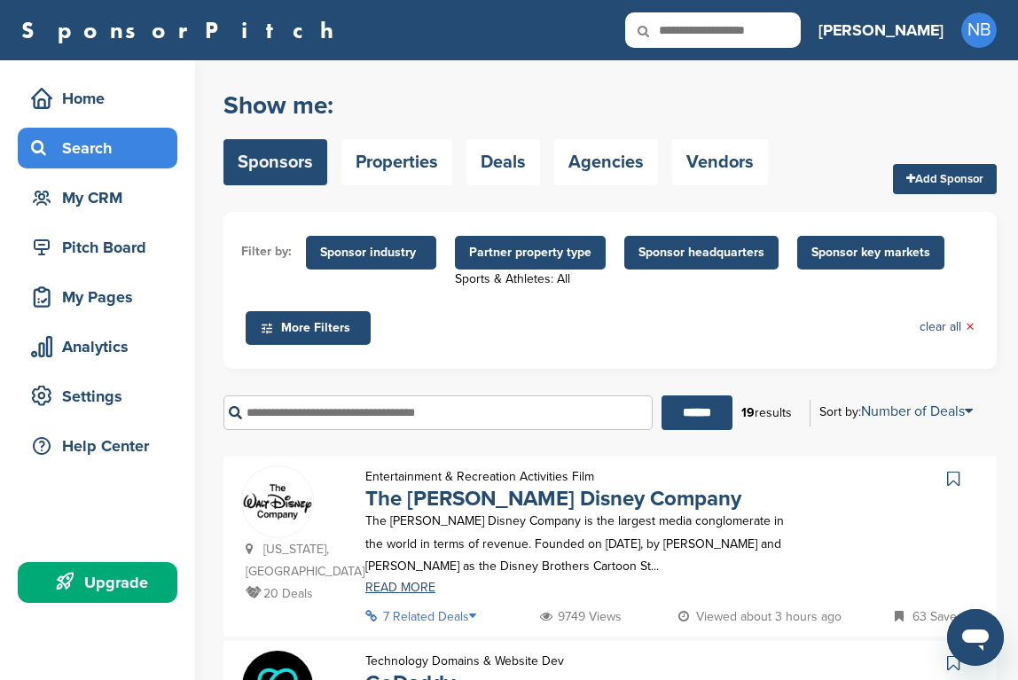
scroll to position [0, 0]
click at [527, 159] on link "Deals" at bounding box center [503, 162] width 74 height 46
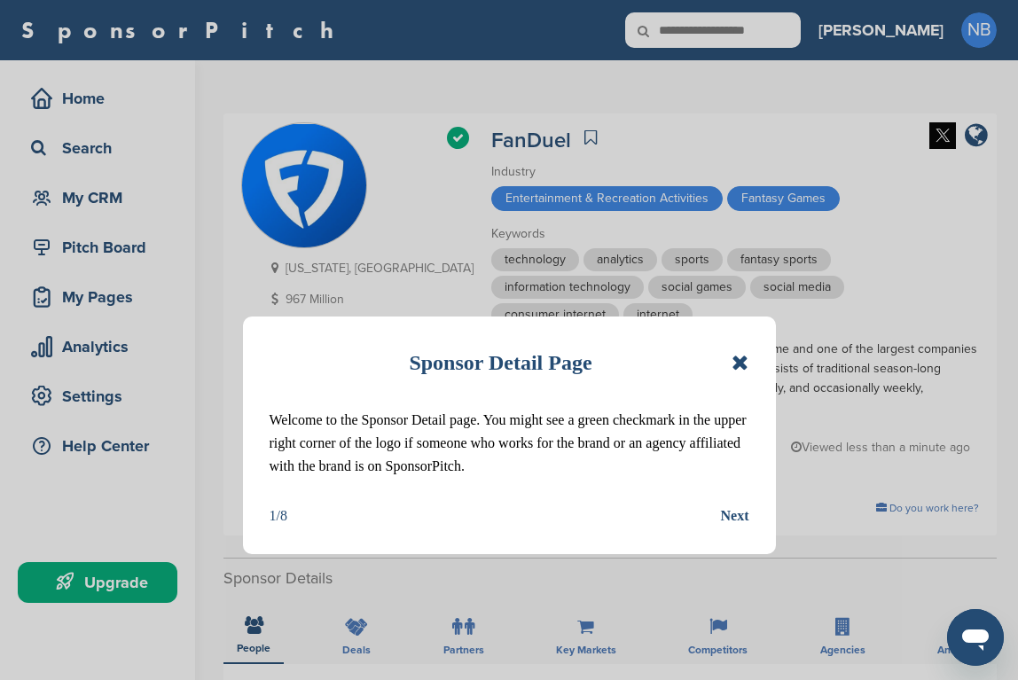
click at [725, 515] on div "Next" at bounding box center [735, 515] width 28 height 23
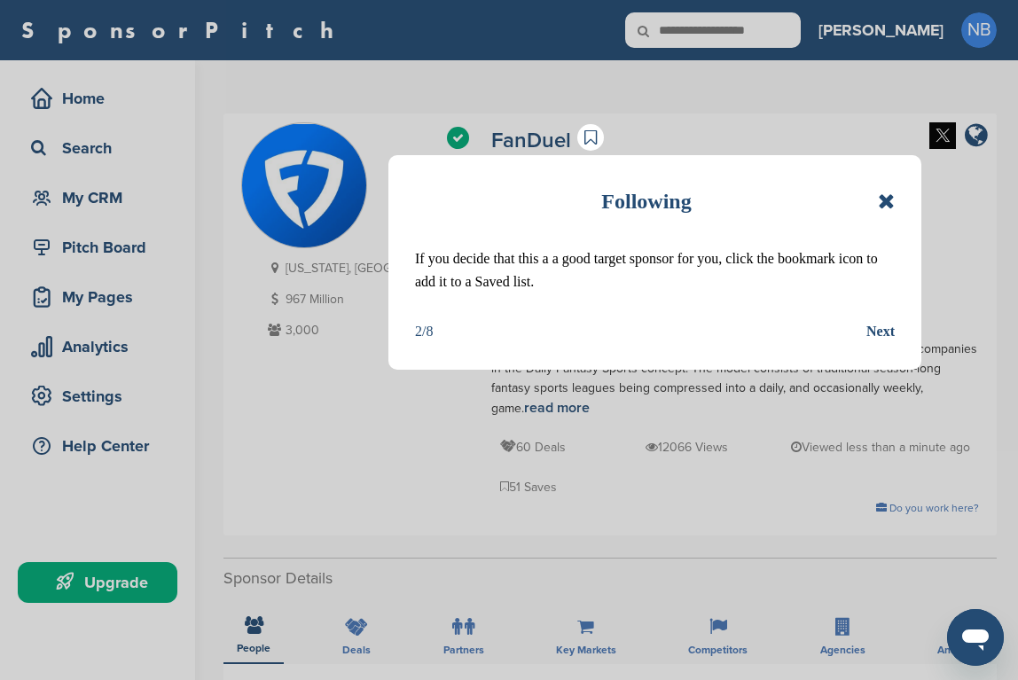
click at [882, 330] on div "Next" at bounding box center [880, 331] width 28 height 23
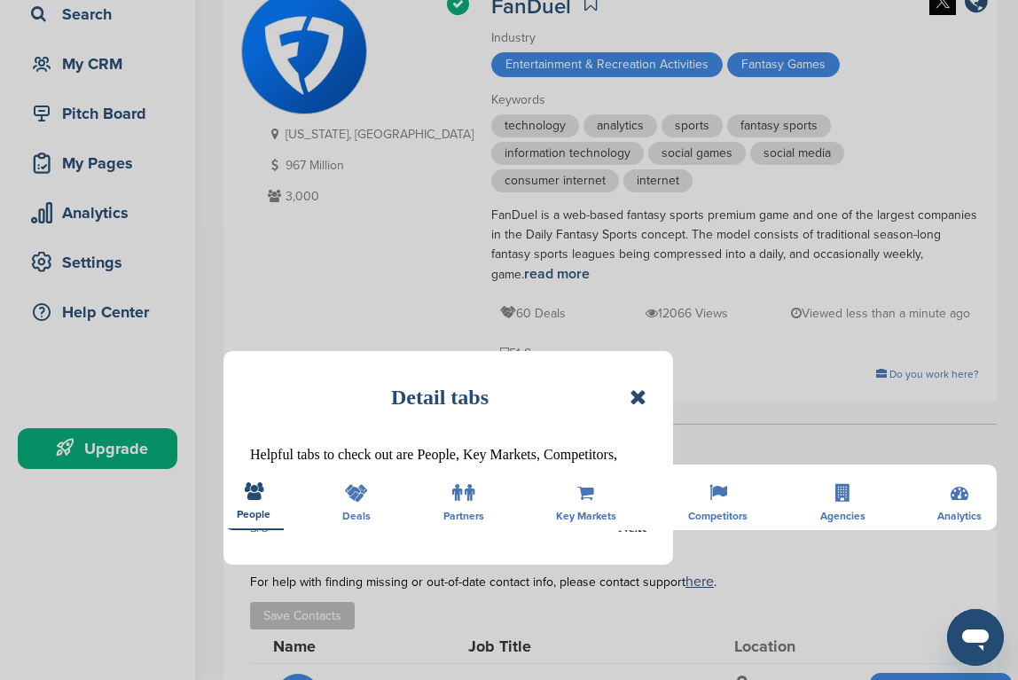
scroll to position [289, 0]
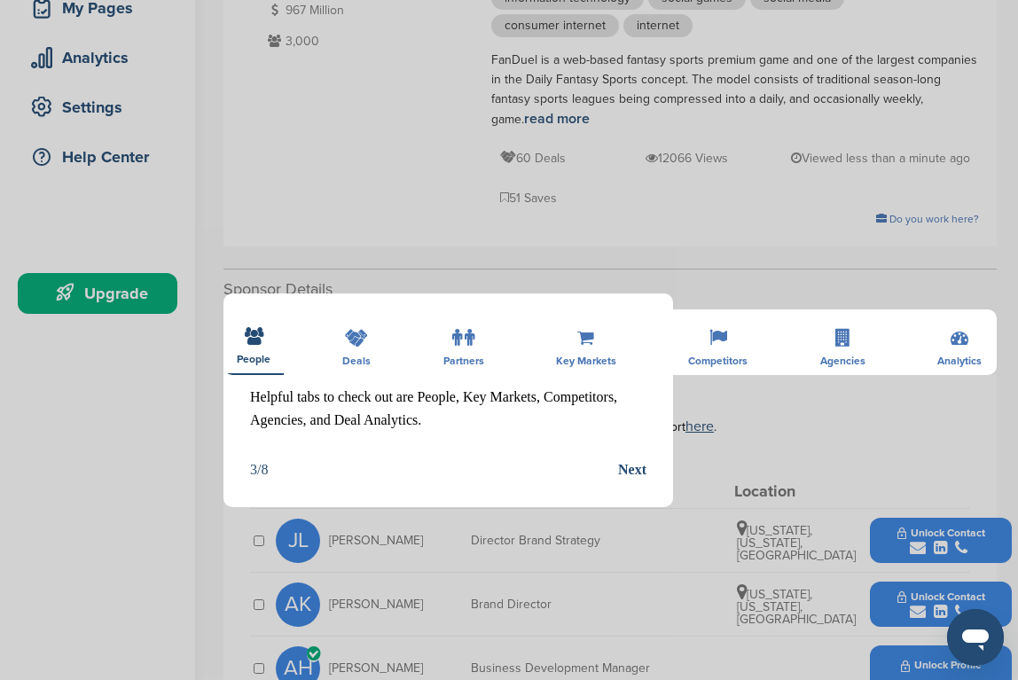
click at [632, 471] on div "Next" at bounding box center [632, 469] width 28 height 23
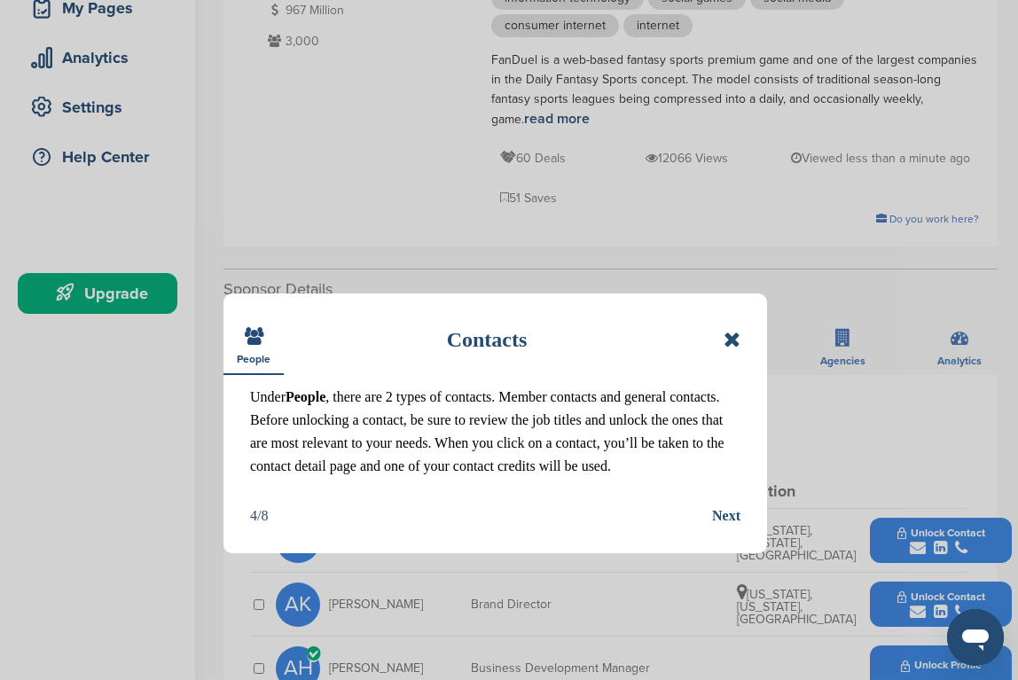
click at [725, 518] on div "Next" at bounding box center [726, 515] width 28 height 23
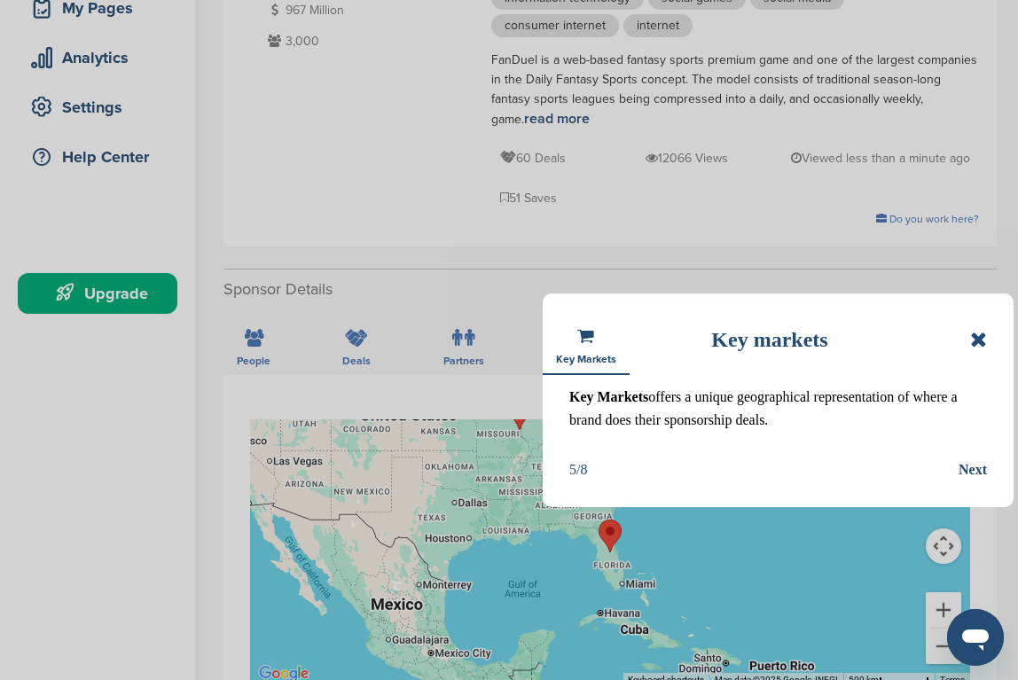
click at [973, 471] on div "Next" at bounding box center [972, 469] width 28 height 23
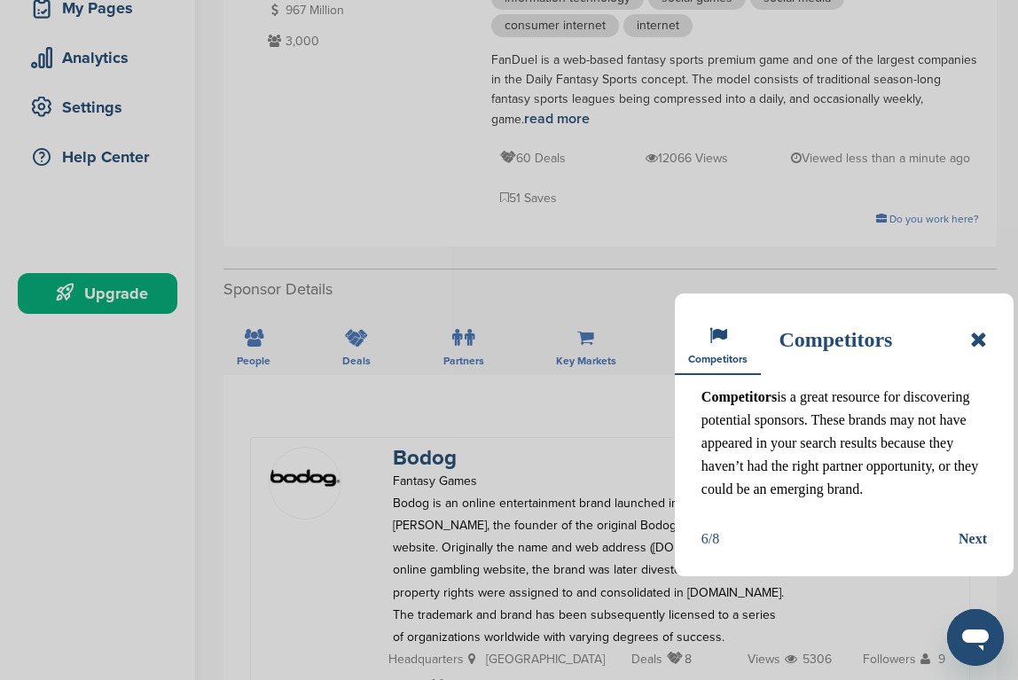
click at [978, 535] on div "Next" at bounding box center [972, 539] width 28 height 23
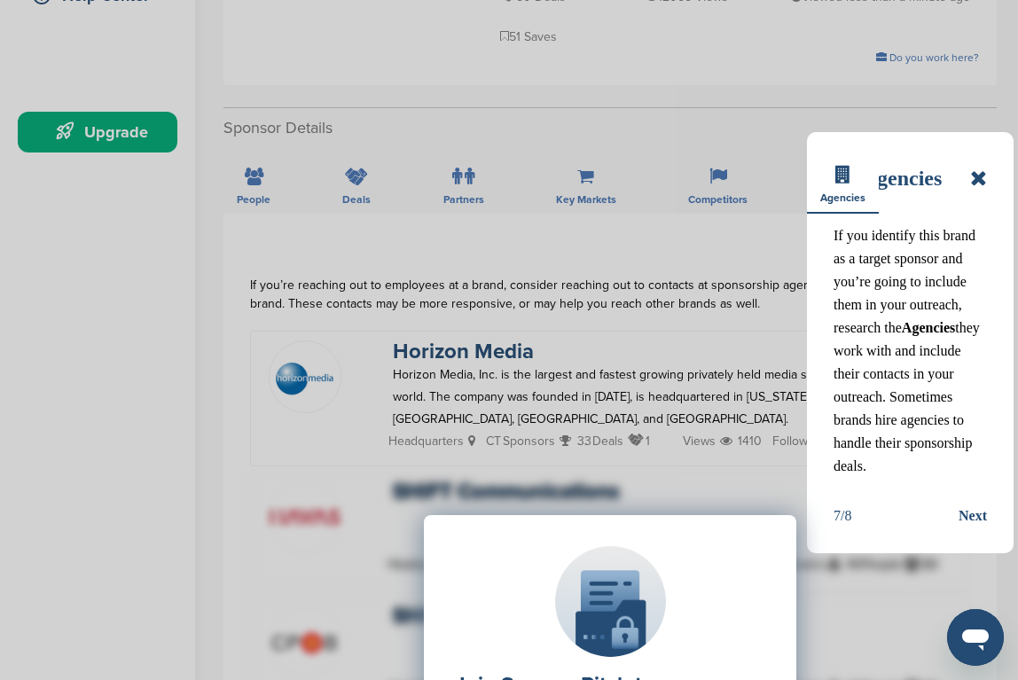
scroll to position [450, 0]
click at [967, 514] on div "Join SponsorPitch to: Filter 10,000+ Active Sponsors Unlock Unique Sponsor Prof…" at bounding box center [610, 692] width 720 height 443
click at [975, 513] on div "Next" at bounding box center [972, 515] width 28 height 23
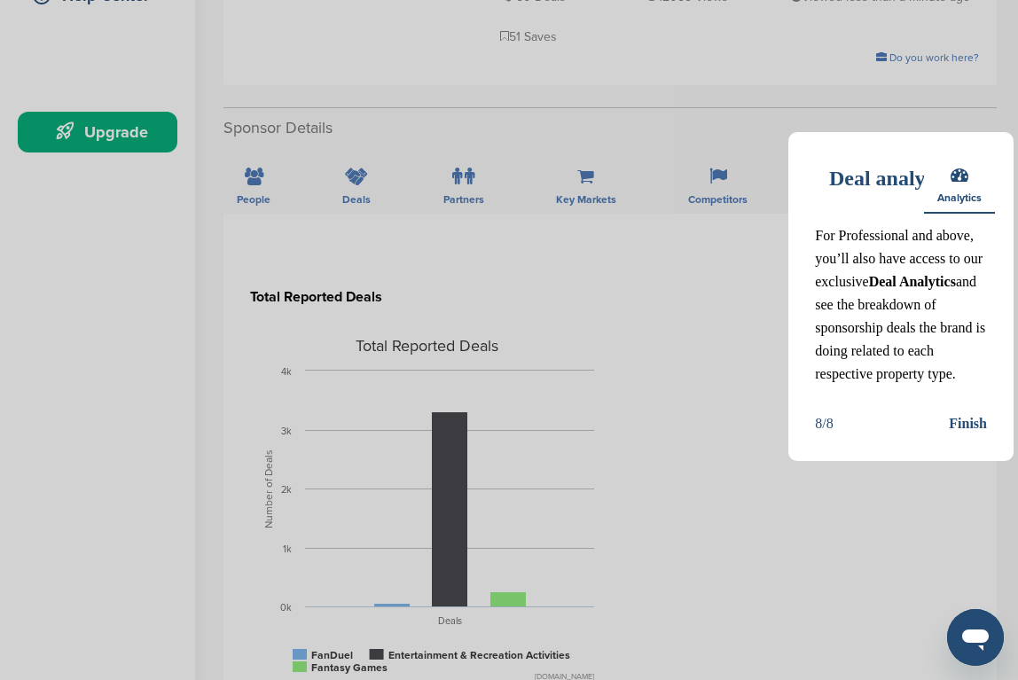
click at [966, 415] on div "Finish" at bounding box center [968, 423] width 38 height 23
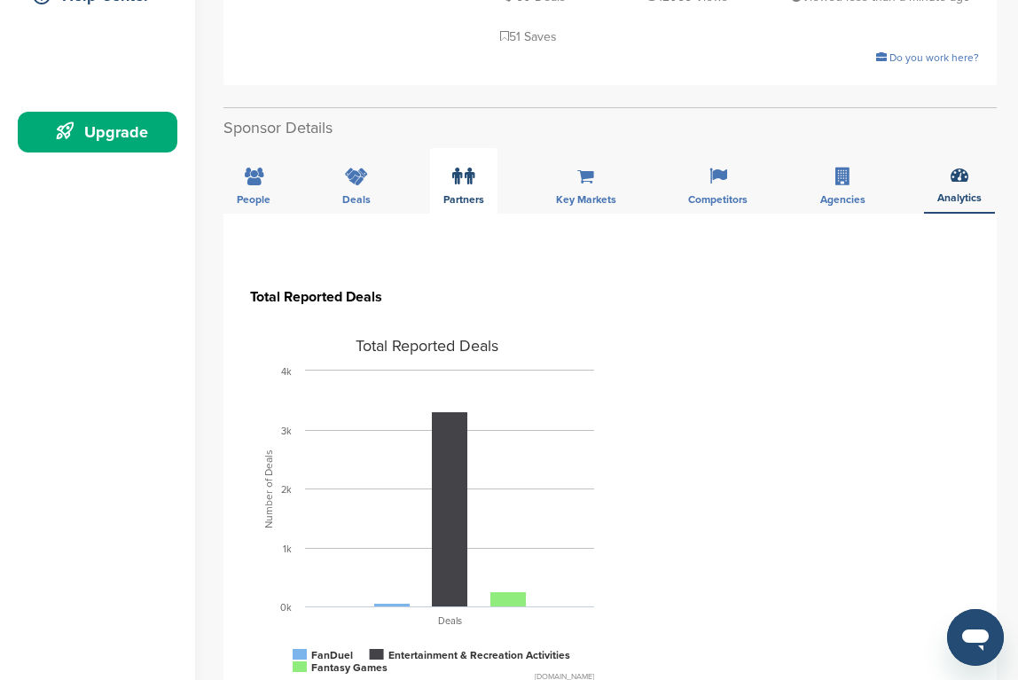
click at [474, 148] on div "Partners" at bounding box center [463, 181] width 67 height 66
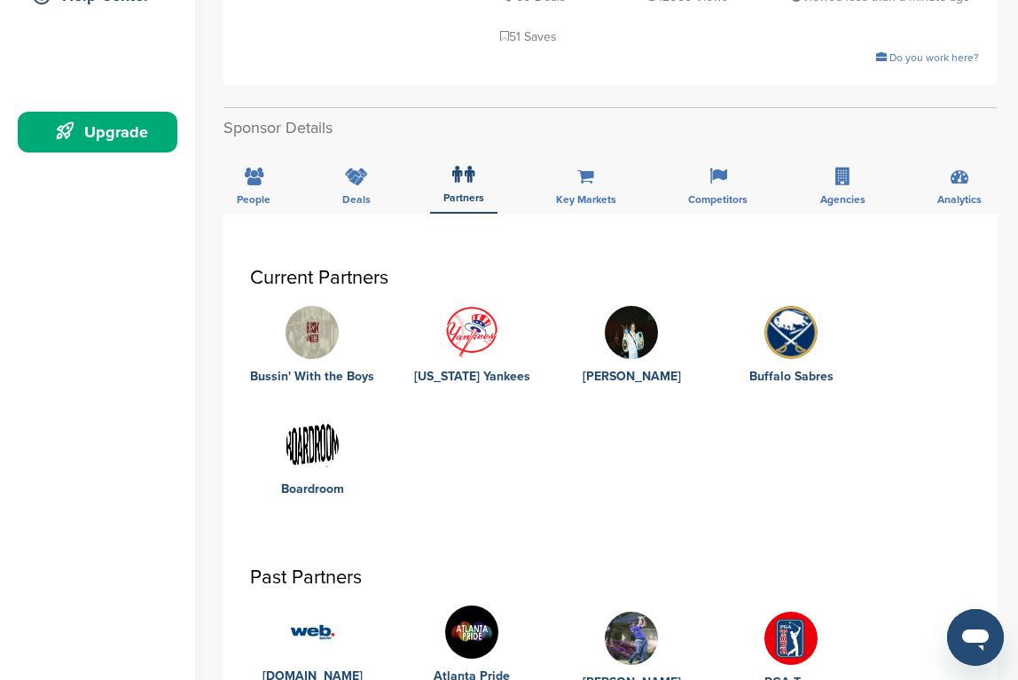
click at [393, 148] on div "People Deals Partners Key Markets Competitors Agencies Analytics" at bounding box center [609, 181] width 773 height 66
click at [361, 148] on div "Deals" at bounding box center [356, 181] width 55 height 66
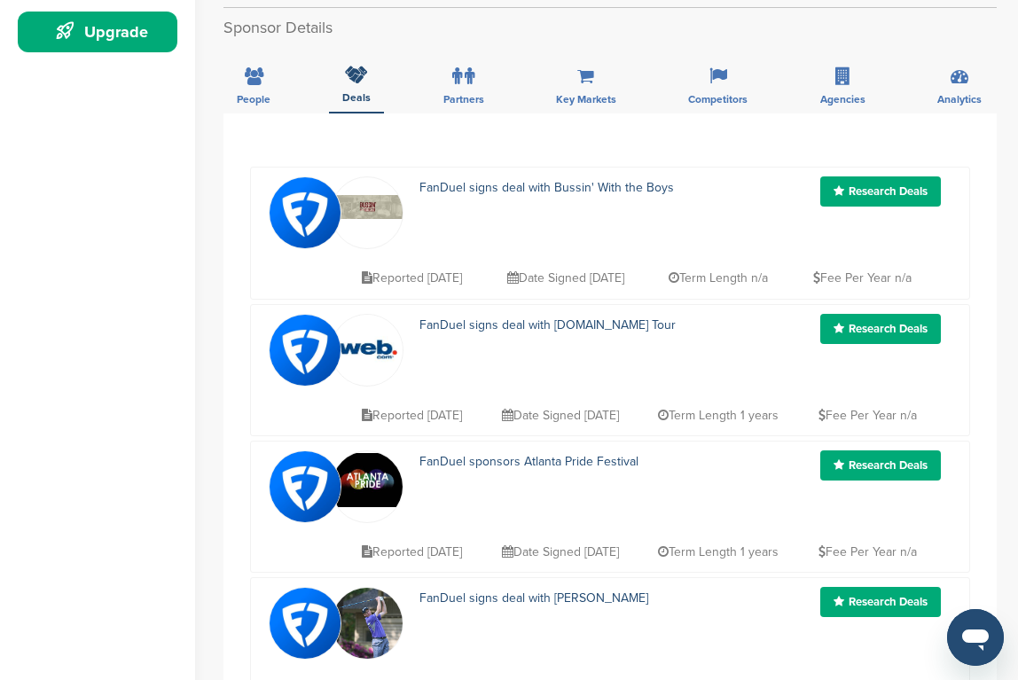
scroll to position [504, 0]
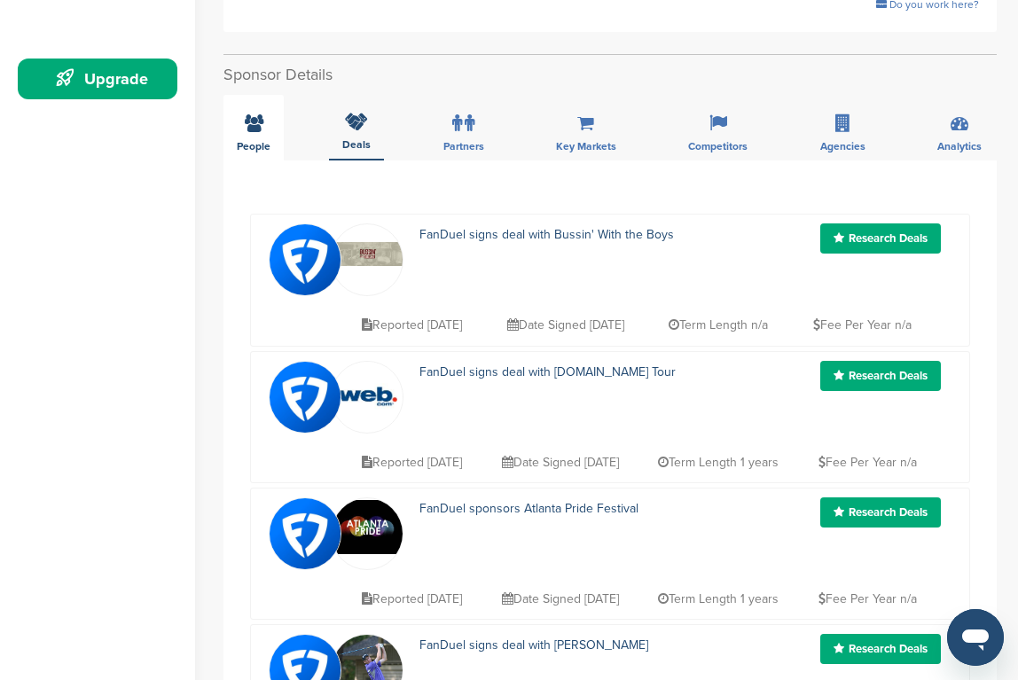
click at [256, 141] on span "People" at bounding box center [254, 146] width 34 height 11
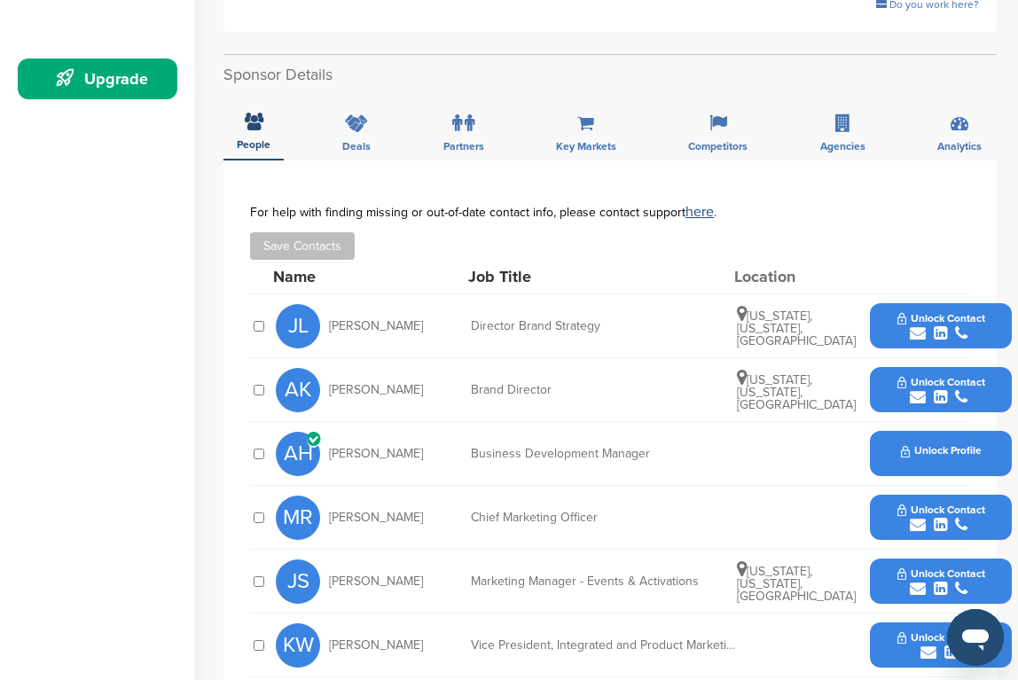
click at [942, 431] on div "Unlock Profile" at bounding box center [941, 453] width 142 height 45
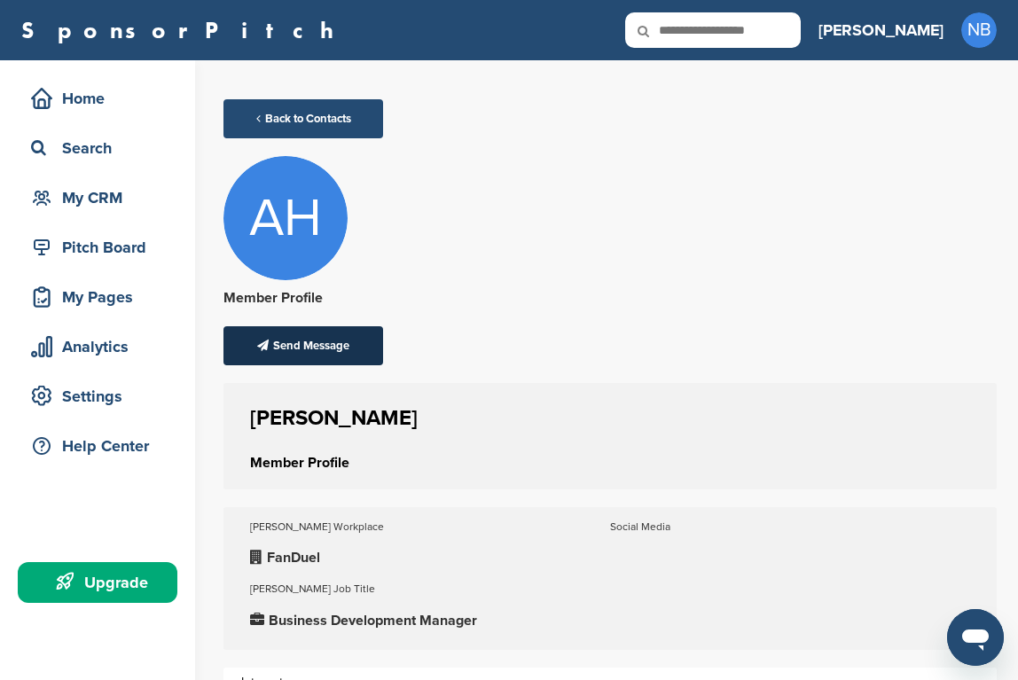
click at [287, 342] on div "Send Message" at bounding box center [303, 345] width 160 height 39
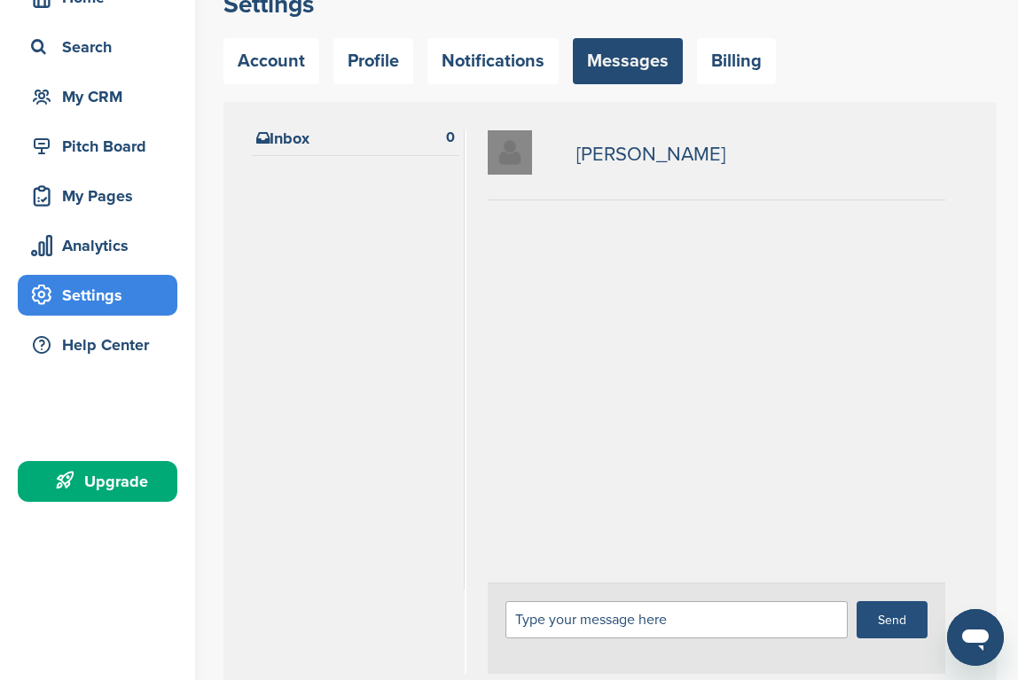
scroll to position [224, 0]
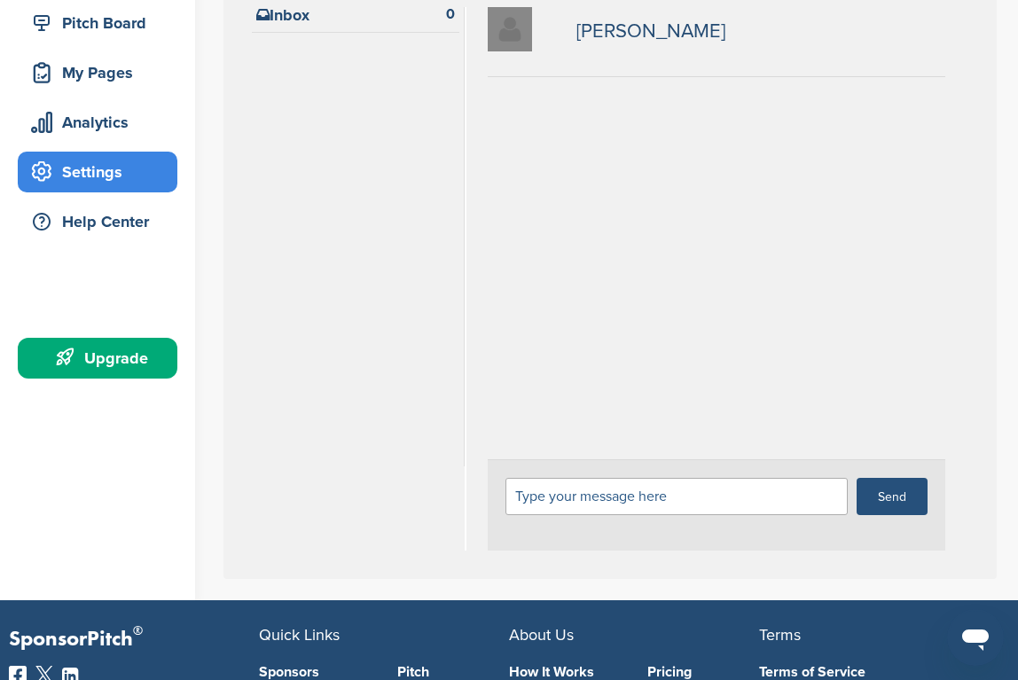
click at [590, 492] on div "Type your message here" at bounding box center [676, 496] width 342 height 37
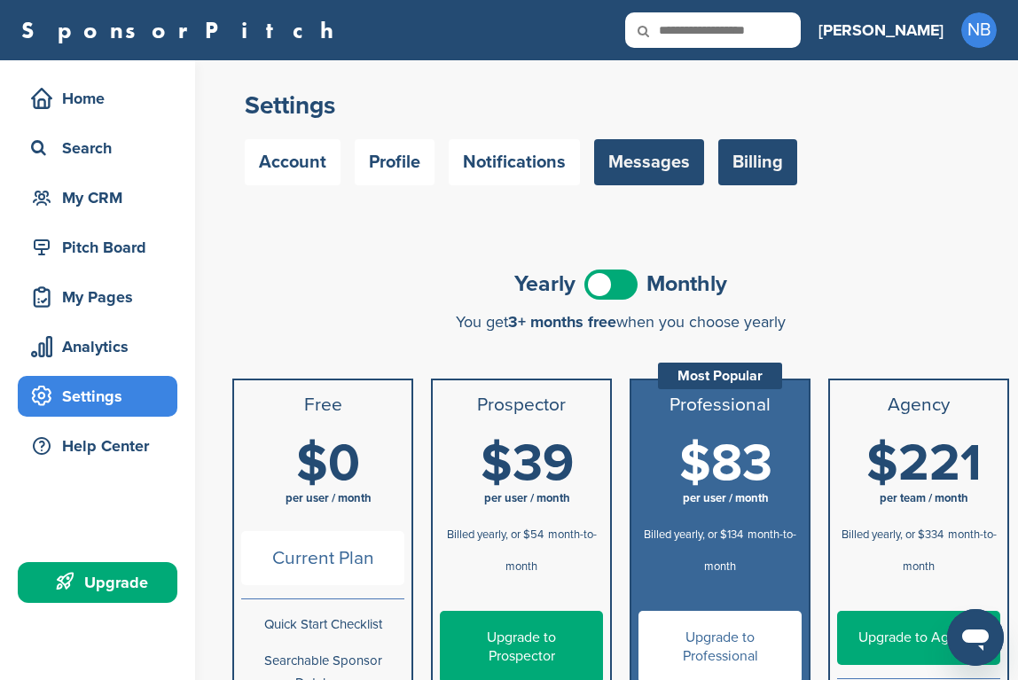
click at [643, 175] on link "Messages" at bounding box center [649, 162] width 110 height 46
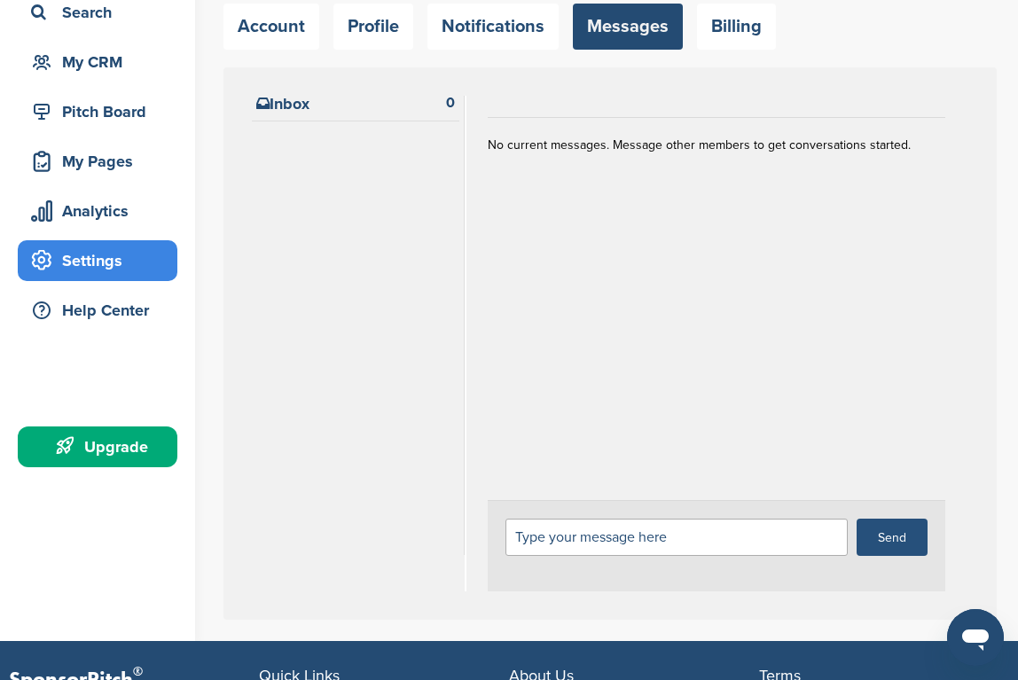
scroll to position [197, 0]
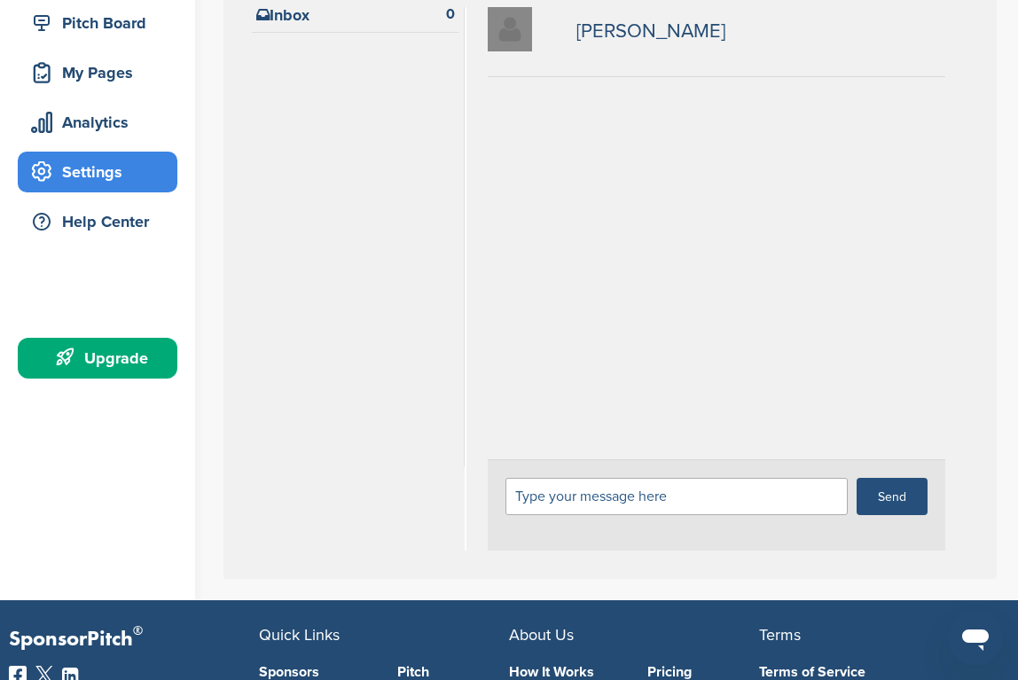
click at [613, 504] on div "Type your message here" at bounding box center [676, 496] width 342 height 37
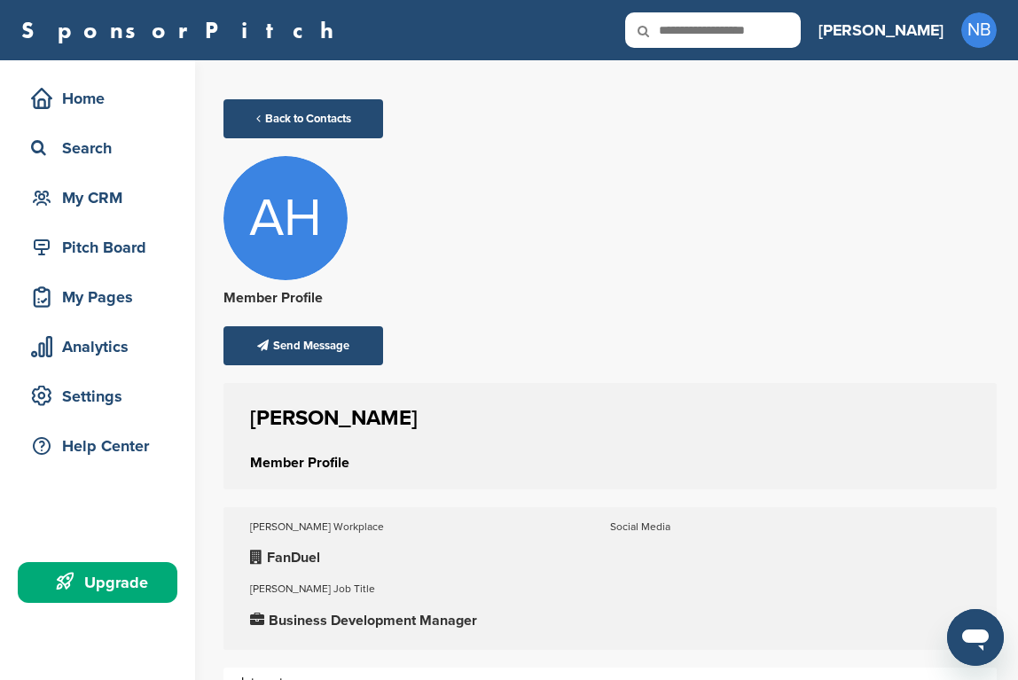
scroll to position [159, 0]
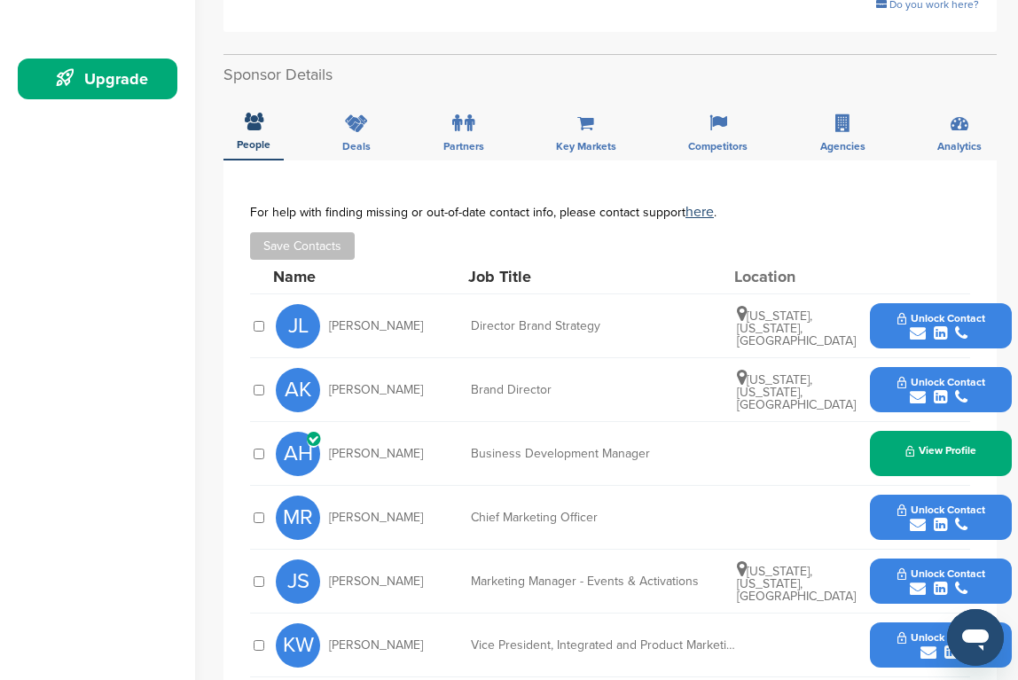
scroll to position [299, 0]
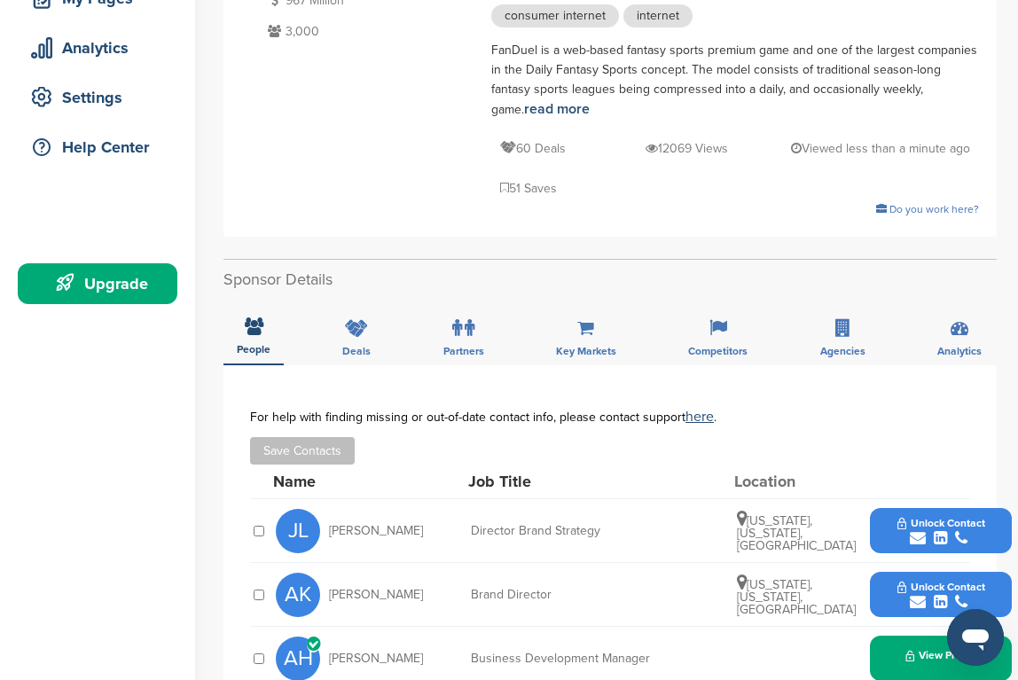
click at [509, 182] on icon at bounding box center [504, 188] width 9 height 12
click at [557, 177] on p "51 Saves" at bounding box center [528, 188] width 57 height 22
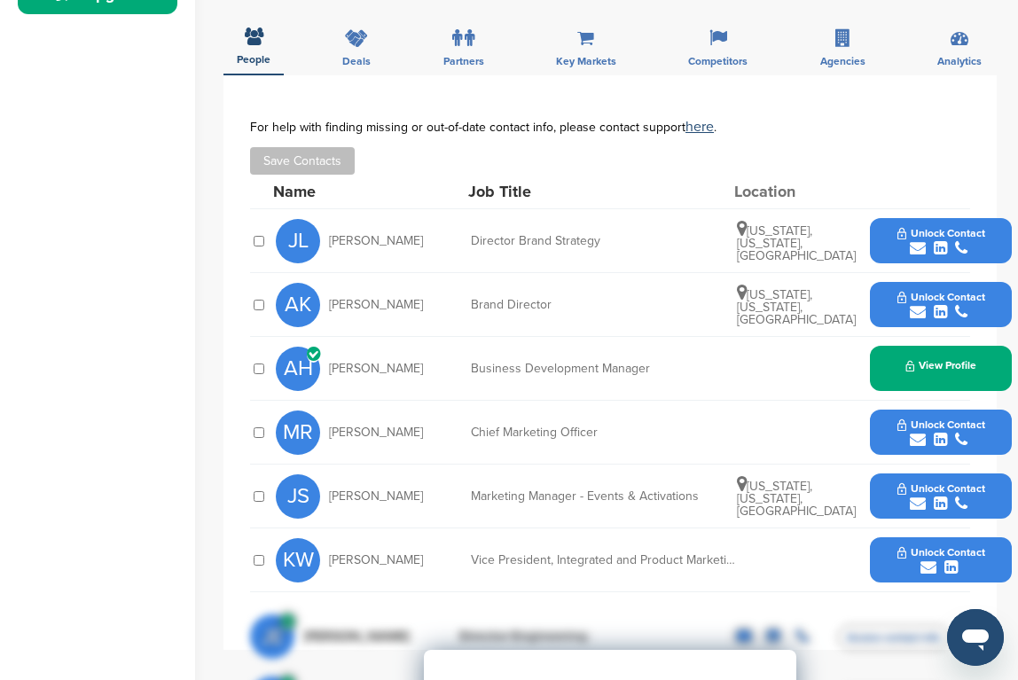
scroll to position [591, 0]
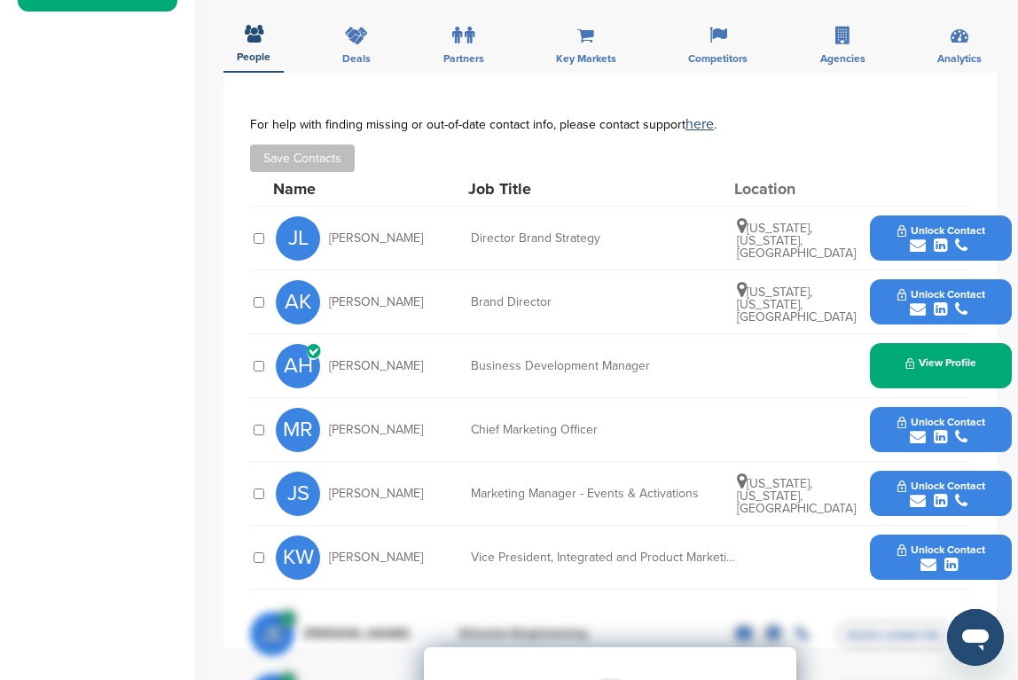
click at [918, 224] on span "Unlock Contact" at bounding box center [941, 230] width 88 height 12
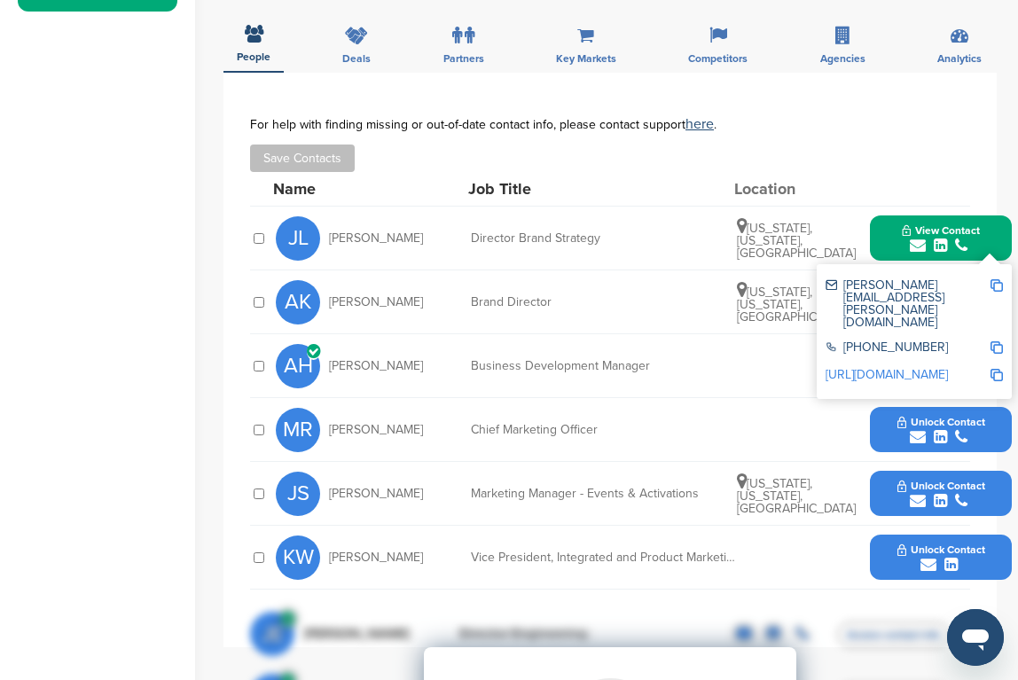
click at [999, 279] on img at bounding box center [996, 285] width 12 height 12
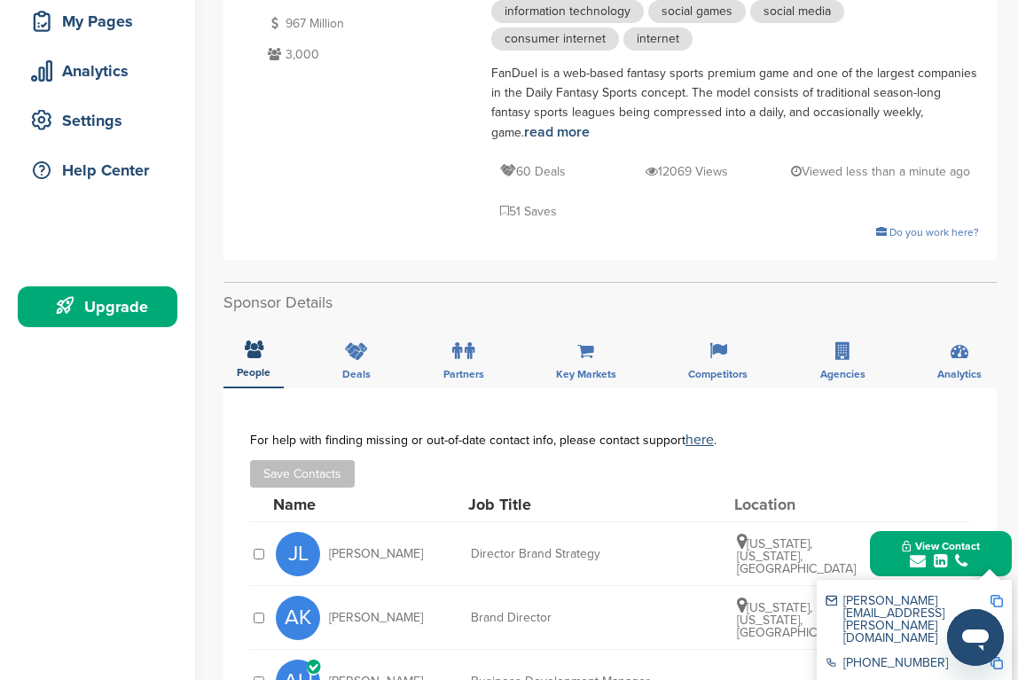
scroll to position [256, 0]
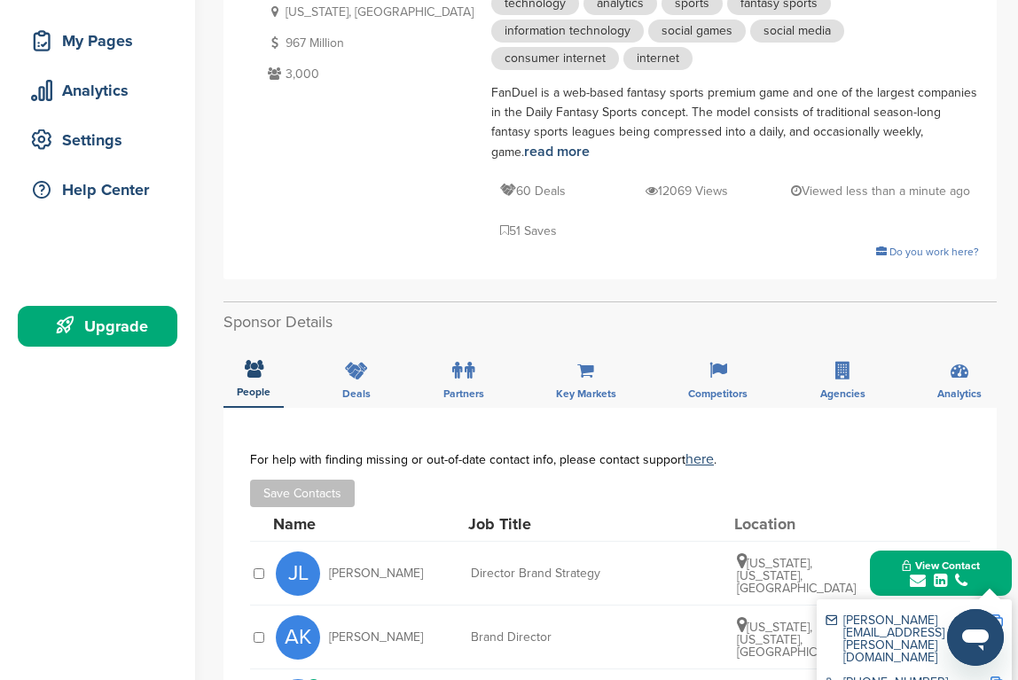
click at [509, 224] on icon at bounding box center [504, 230] width 9 height 12
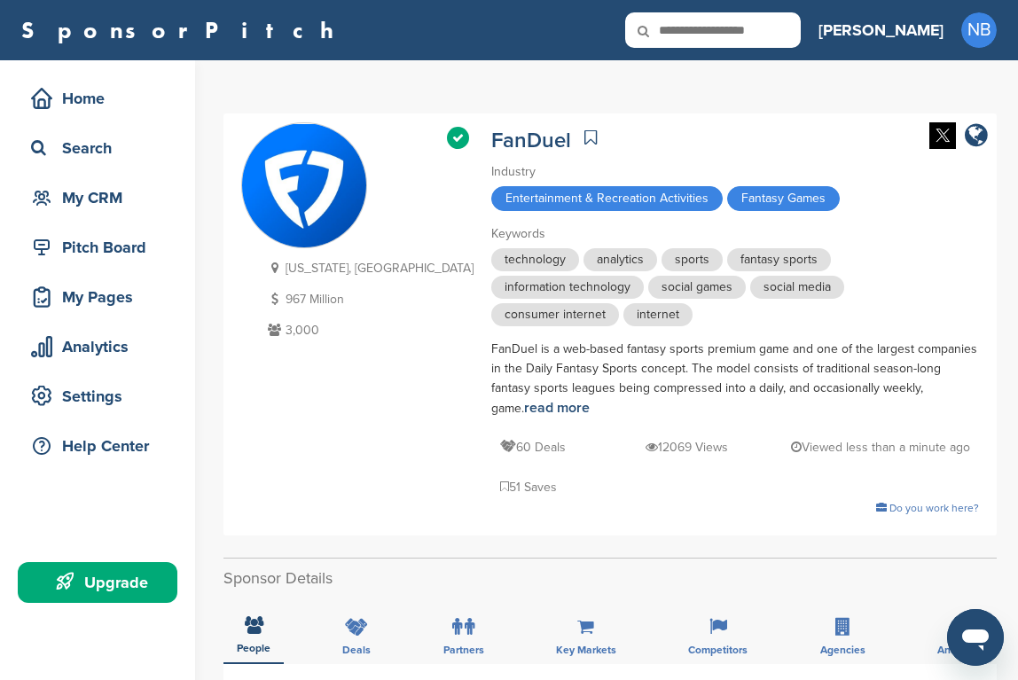
scroll to position [0, 0]
click at [584, 137] on icon at bounding box center [590, 138] width 12 height 18
click at [584, 135] on icon at bounding box center [590, 138] width 12 height 18
click at [584, 133] on icon at bounding box center [590, 138] width 12 height 18
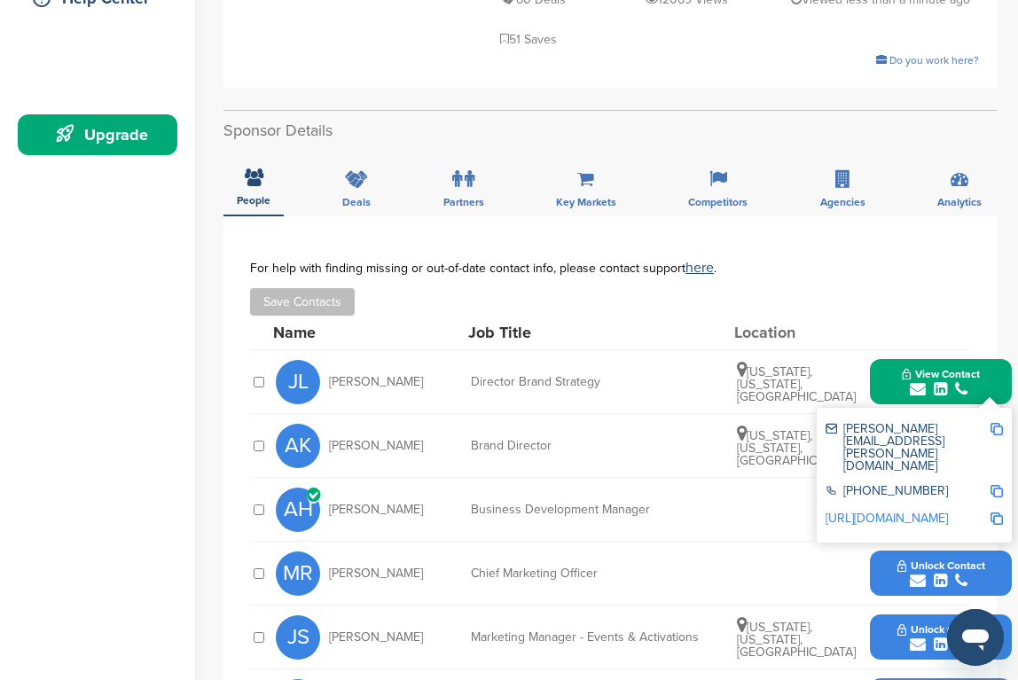
scroll to position [477, 0]
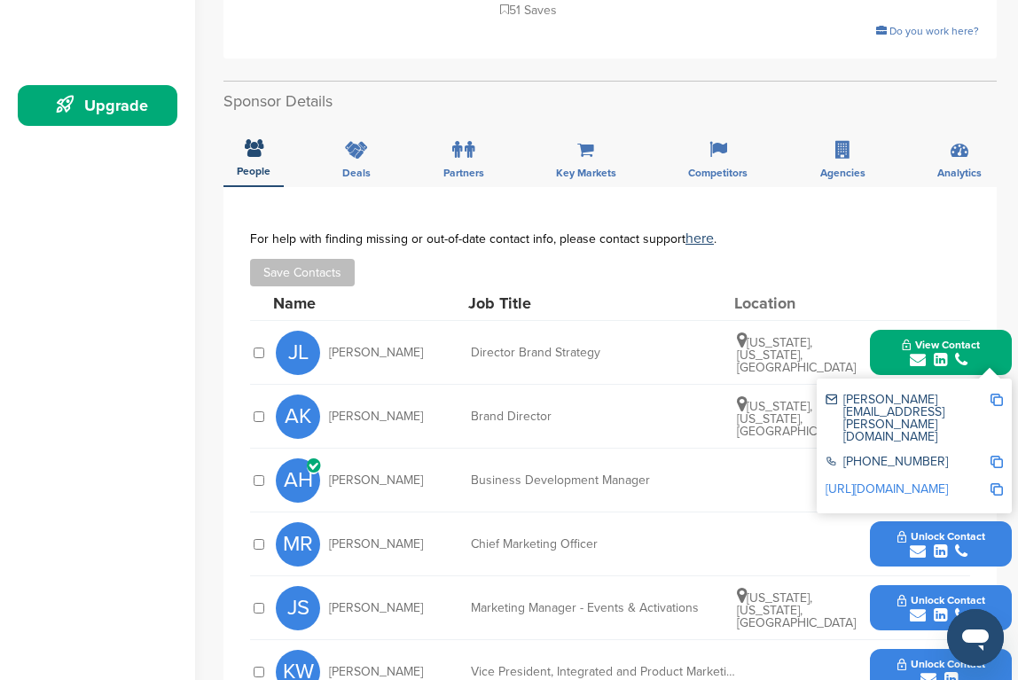
click at [414, 458] on div "AH Austin Hartsook" at bounding box center [373, 480] width 195 height 44
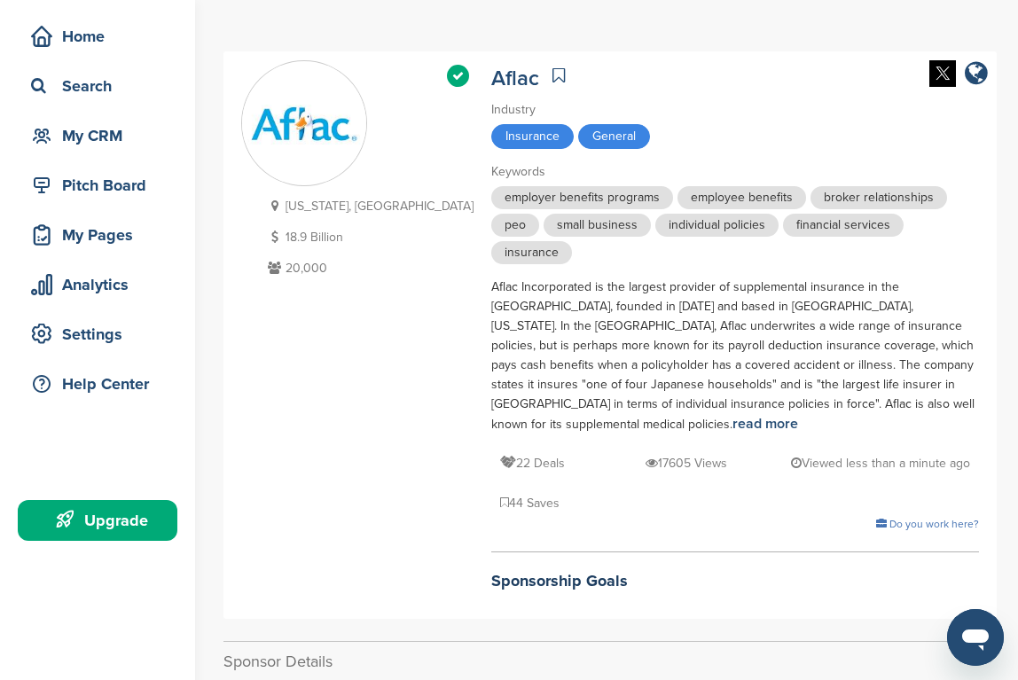
scroll to position [372, 0]
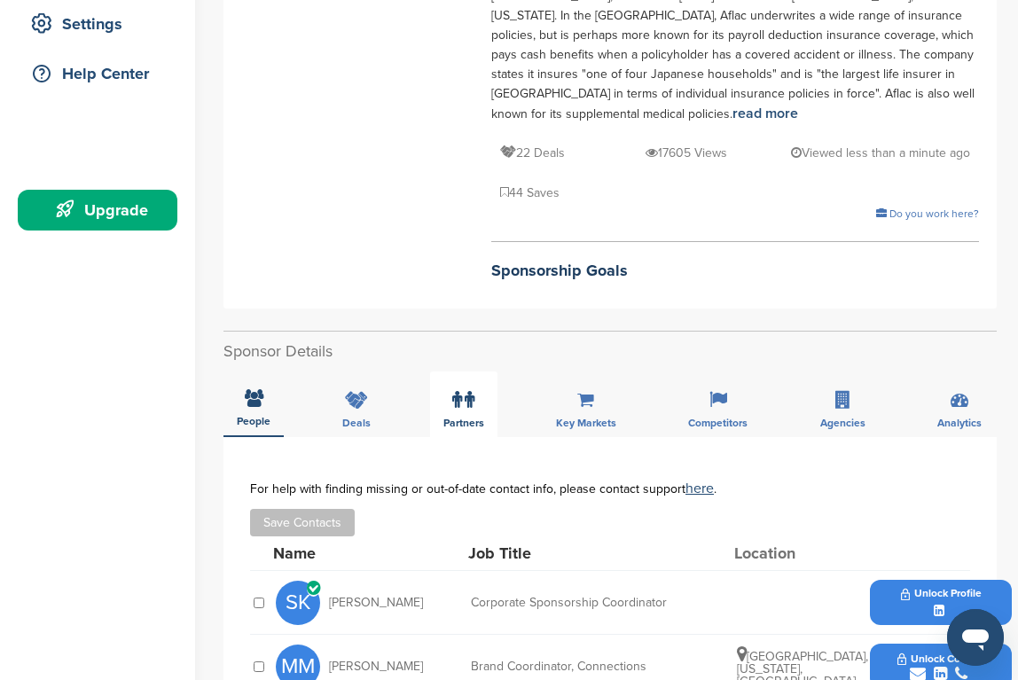
click at [467, 418] on span "Partners" at bounding box center [463, 423] width 41 height 11
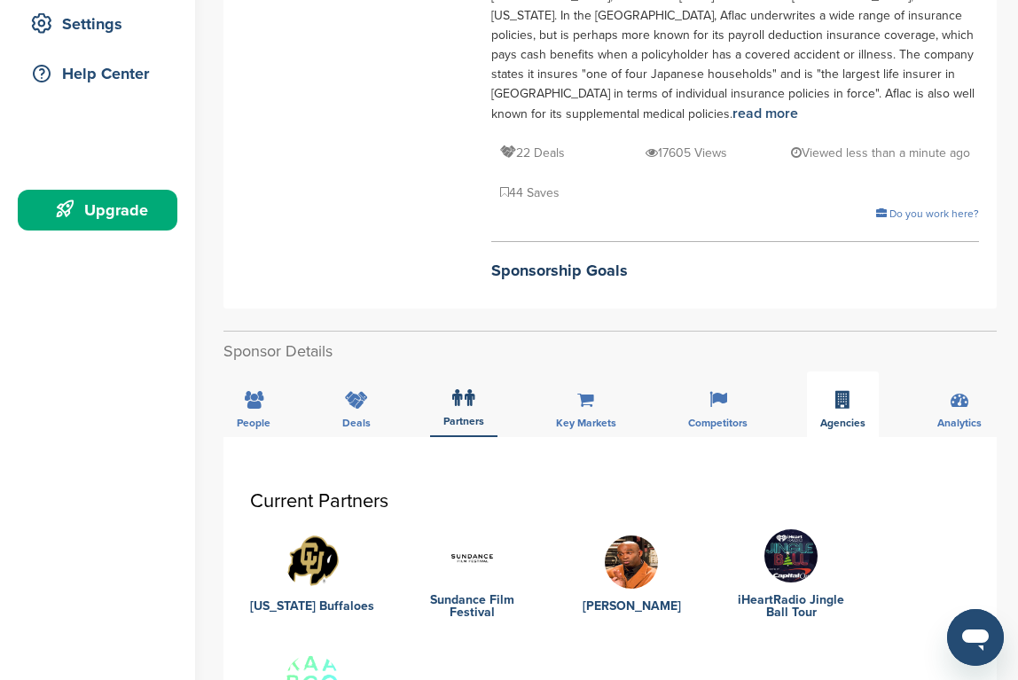
click at [821, 371] on div "Agencies" at bounding box center [843, 404] width 72 height 66
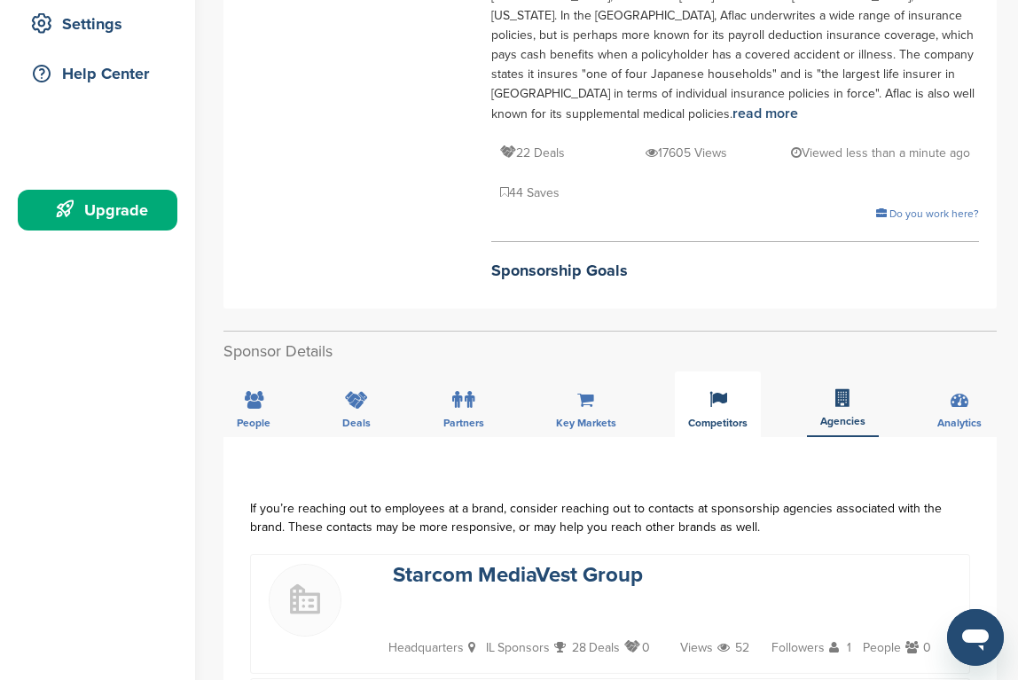
click at [702, 371] on div "Competitors" at bounding box center [718, 404] width 86 height 66
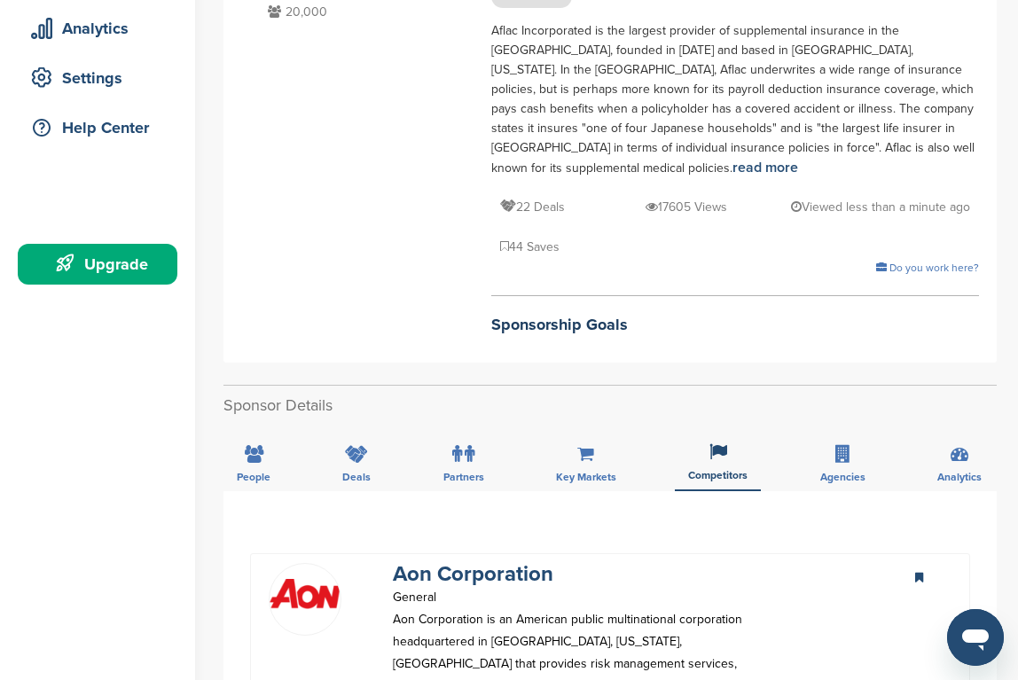
scroll to position [317, 0]
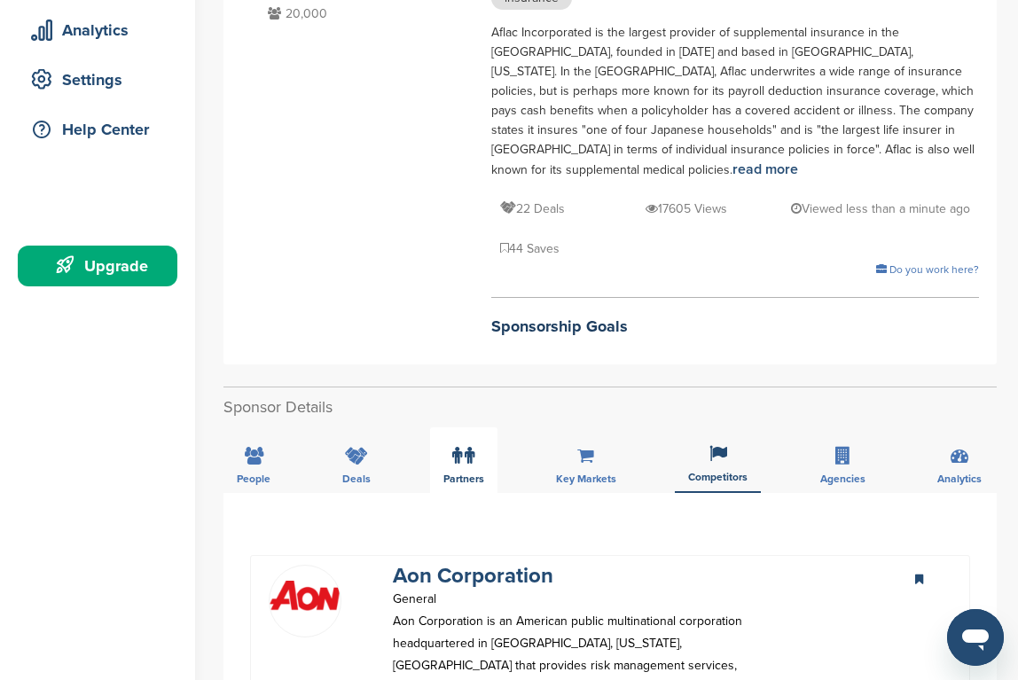
click at [434, 427] on div "Partners" at bounding box center [463, 460] width 67 height 66
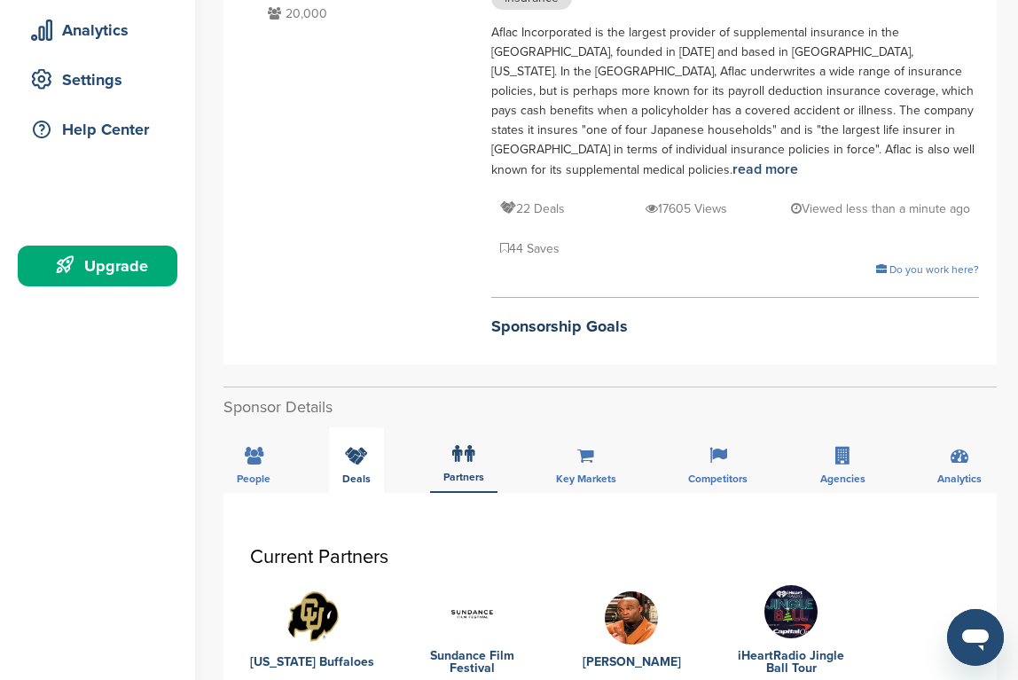
click at [374, 427] on div "Deals" at bounding box center [356, 460] width 55 height 66
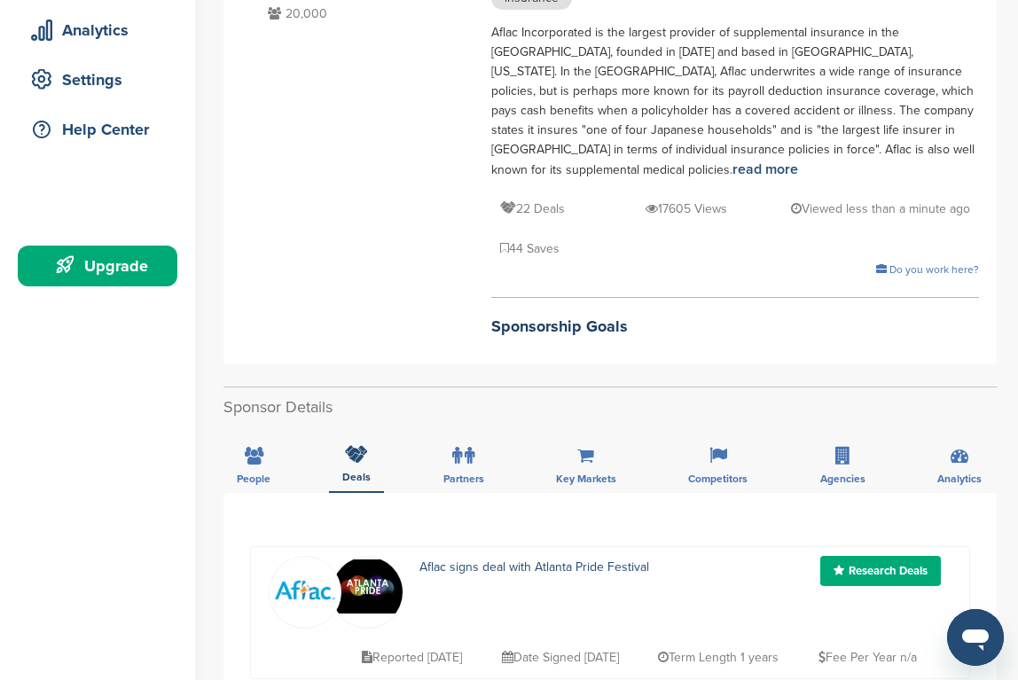
click at [285, 427] on div "People Deals Partners Key Markets Competitors Agencies Analytics" at bounding box center [609, 460] width 773 height 66
click at [261, 447] on icon at bounding box center [254, 456] width 19 height 18
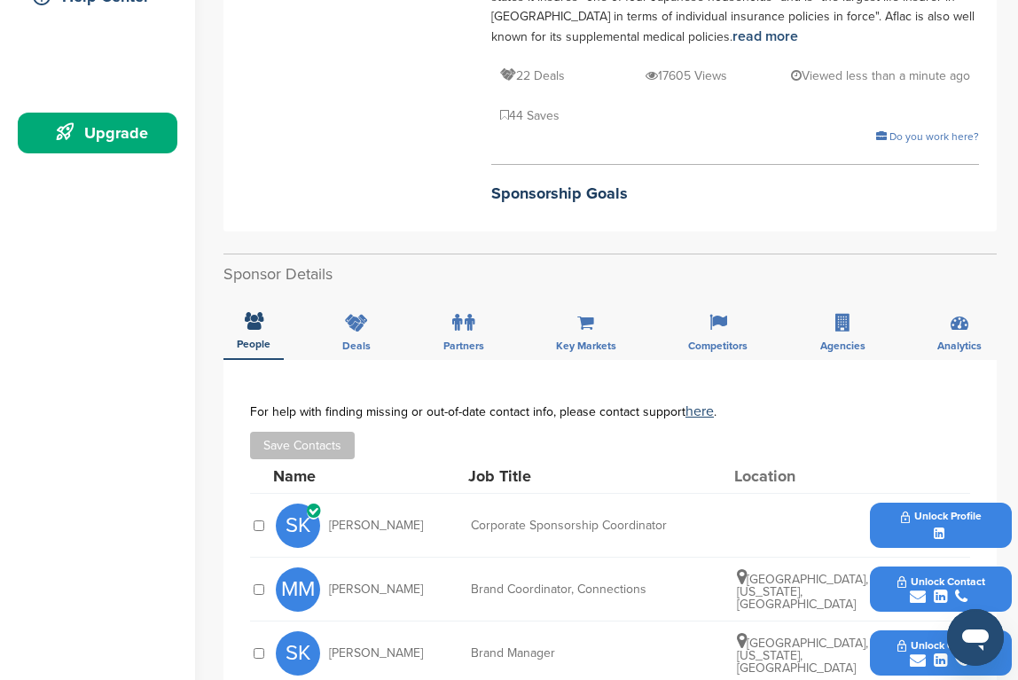
scroll to position [597, 0]
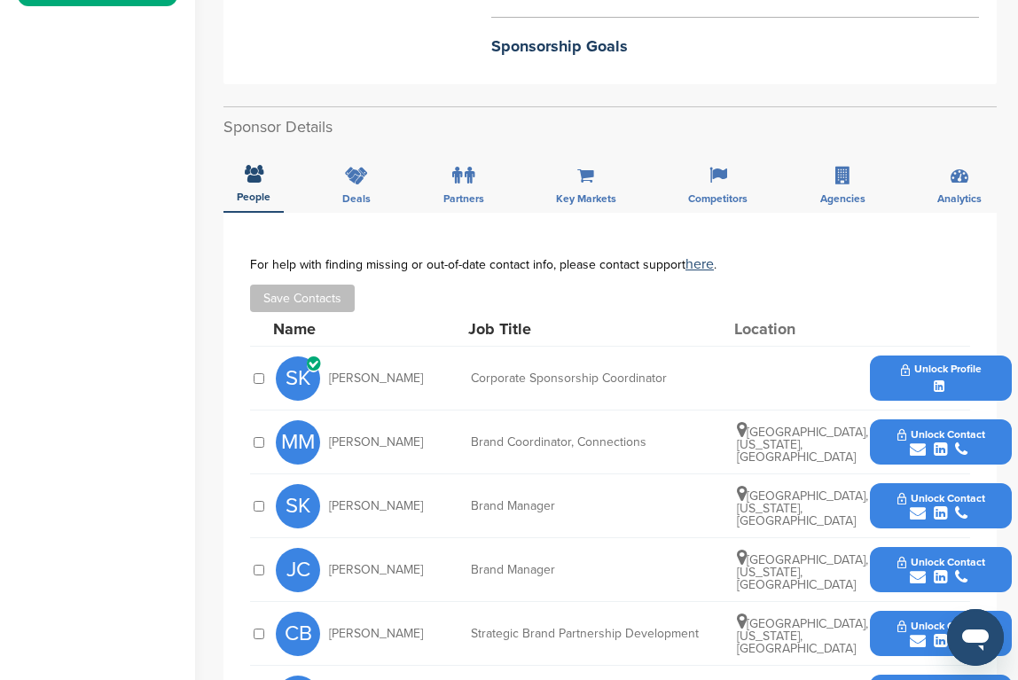
click at [962, 620] on span "Unlock Contact" at bounding box center [941, 626] width 88 height 12
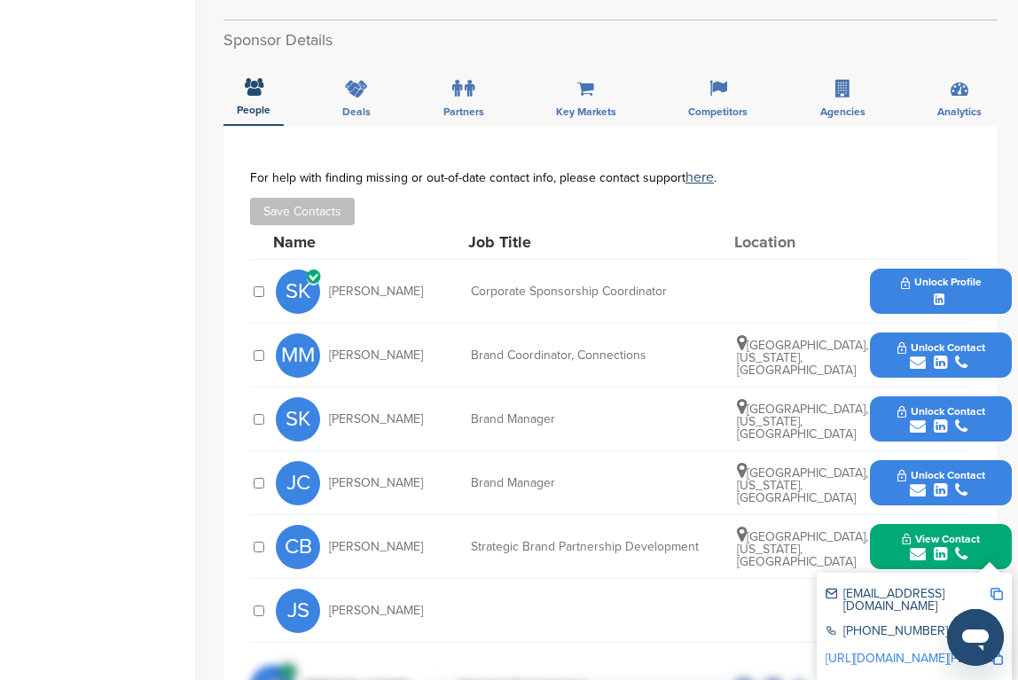
scroll to position [691, 0]
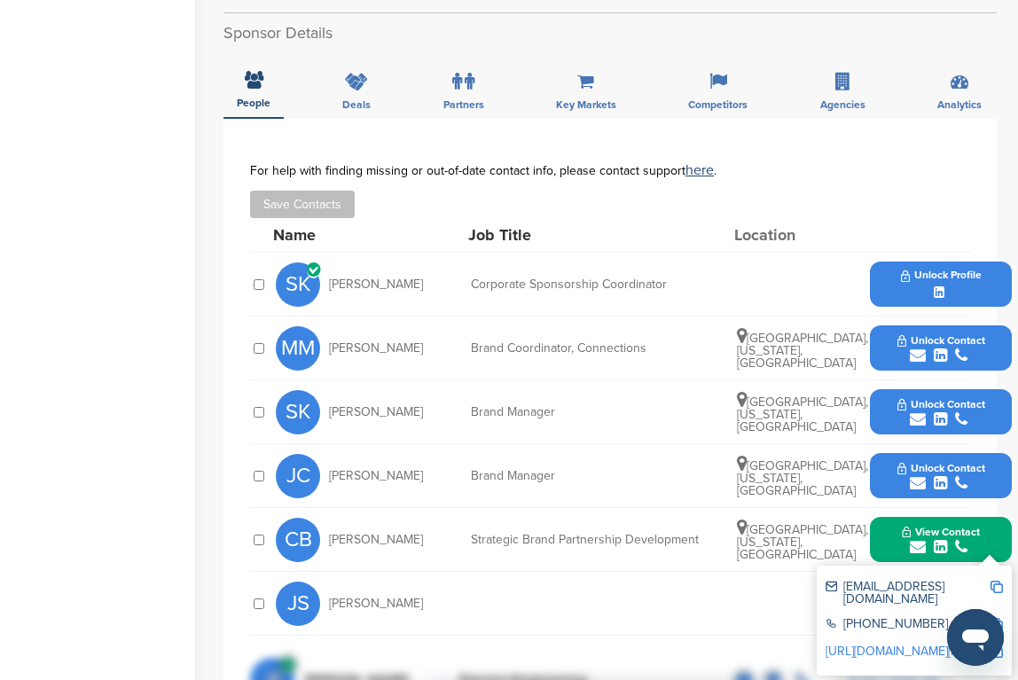
click at [995, 581] on img at bounding box center [996, 587] width 12 height 12
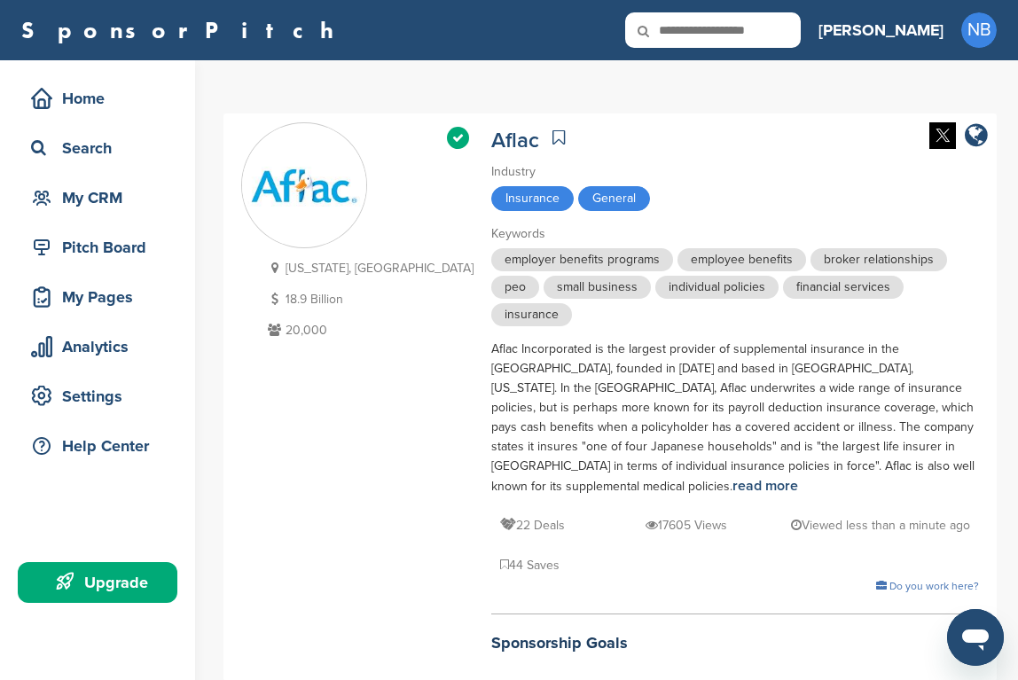
scroll to position [0, 0]
click at [552, 134] on icon at bounding box center [558, 138] width 12 height 18
click at [552, 135] on icon at bounding box center [558, 138] width 12 height 18
click at [552, 129] on icon at bounding box center [558, 138] width 12 height 18
click at [552, 136] on icon at bounding box center [558, 138] width 12 height 18
